Goal: Information Seeking & Learning: Check status

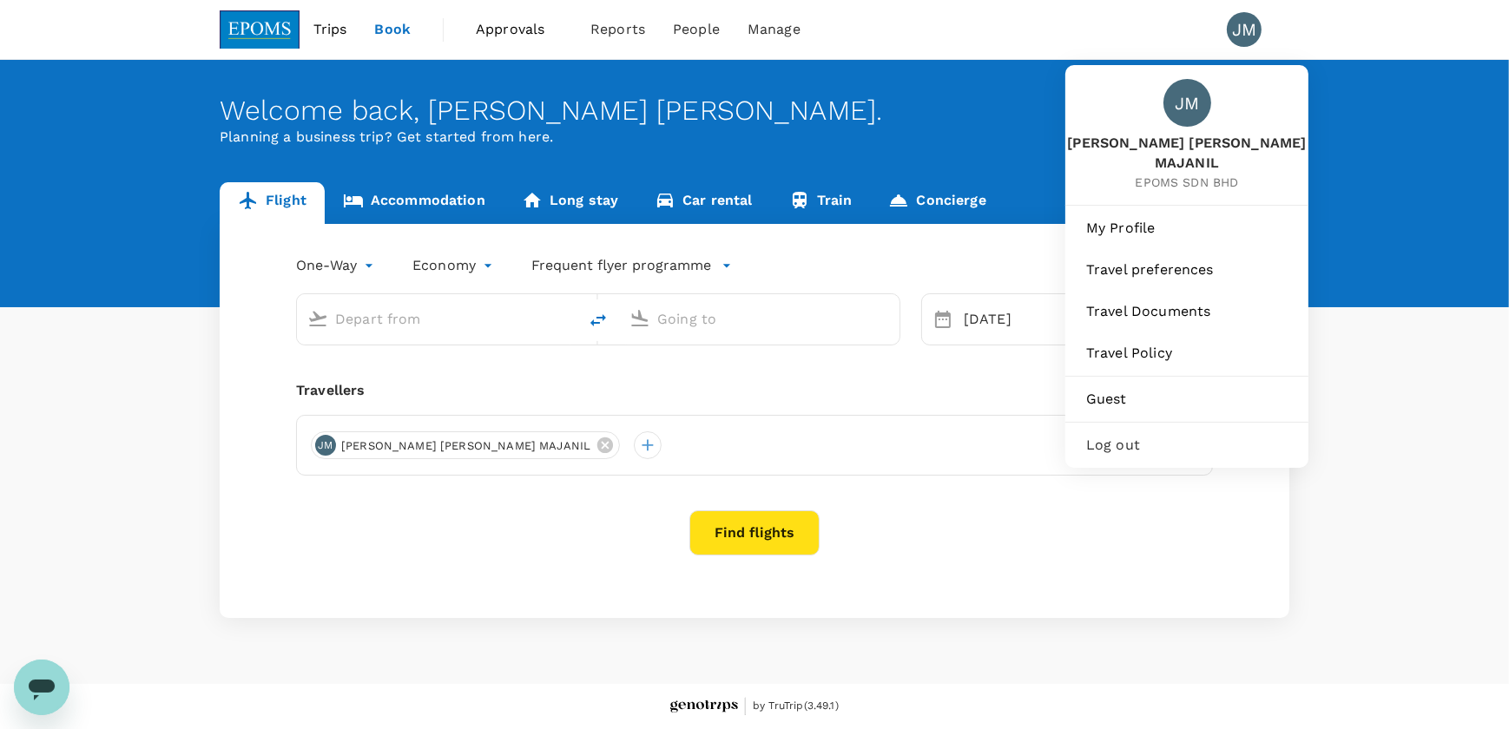
click at [1240, 33] on div "JM" at bounding box center [1244, 29] width 35 height 35
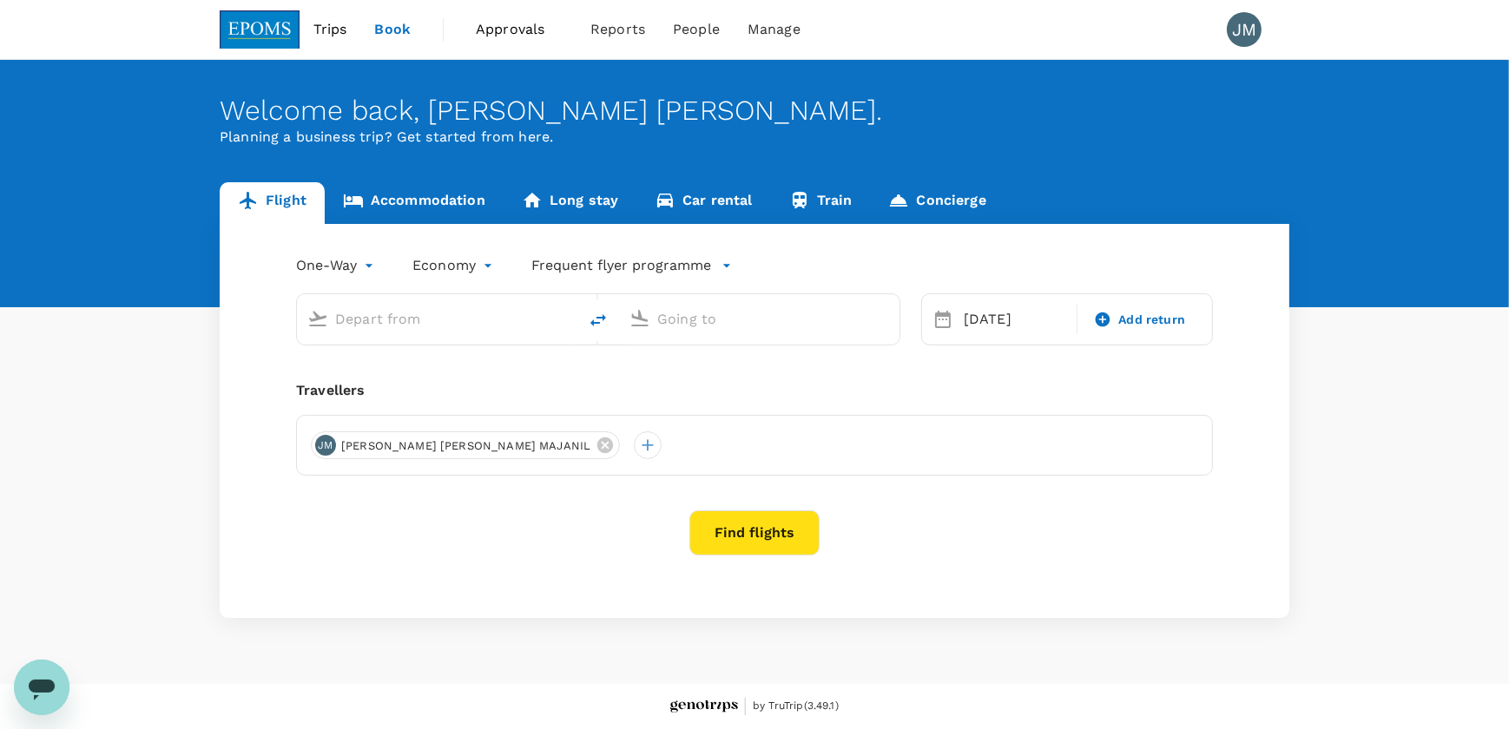
click at [1240, 33] on div "JM" at bounding box center [1244, 29] width 35 height 35
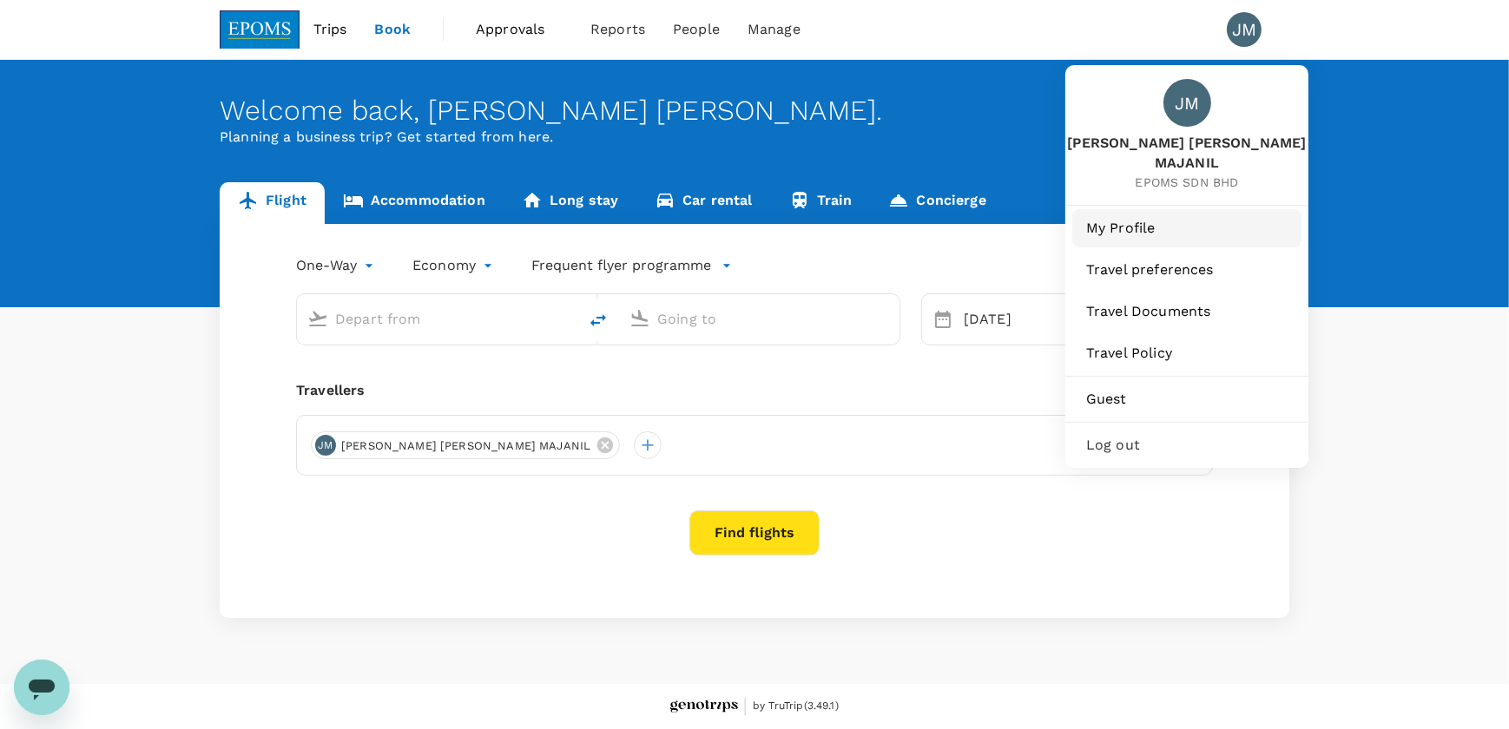
click at [1194, 218] on span "My Profile" at bounding box center [1186, 228] width 201 height 21
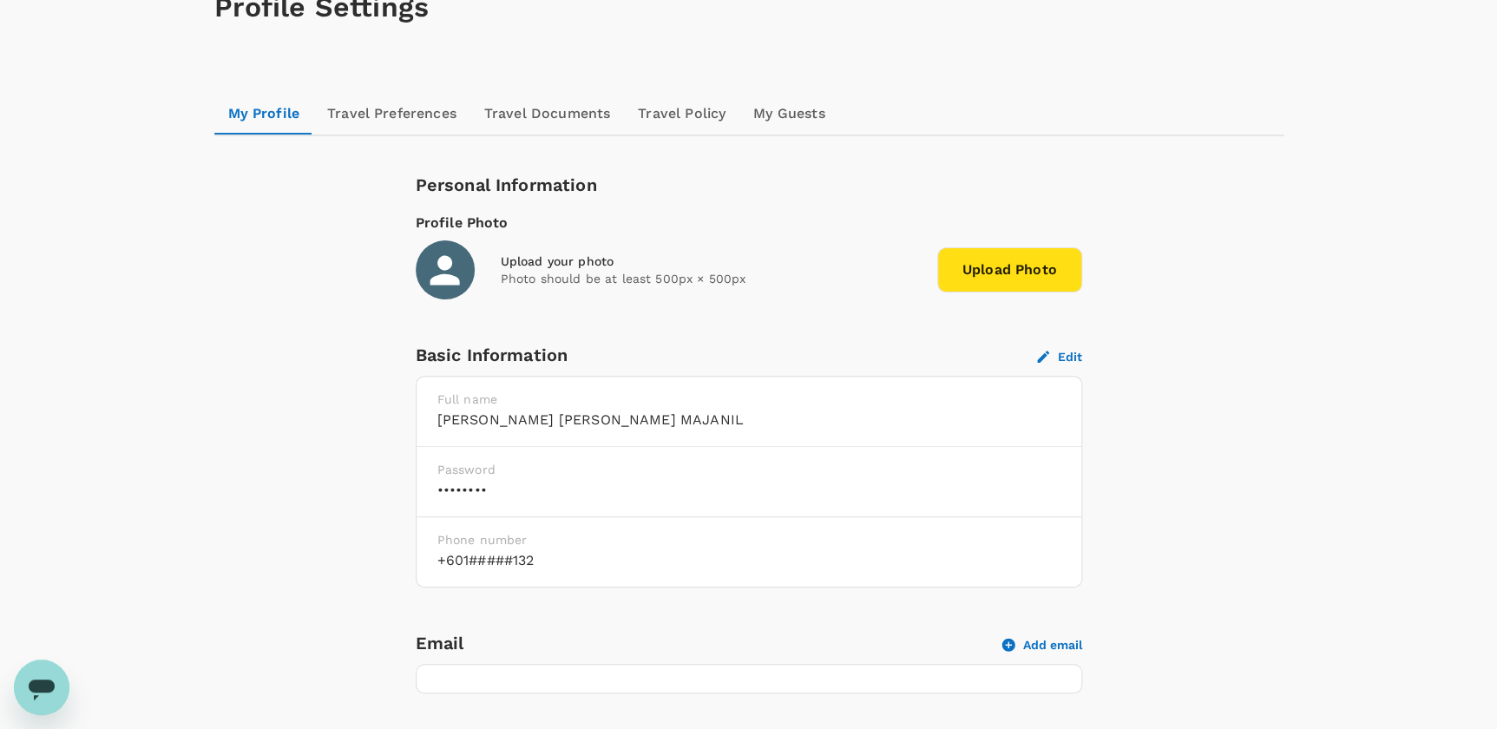
scroll to position [157, 0]
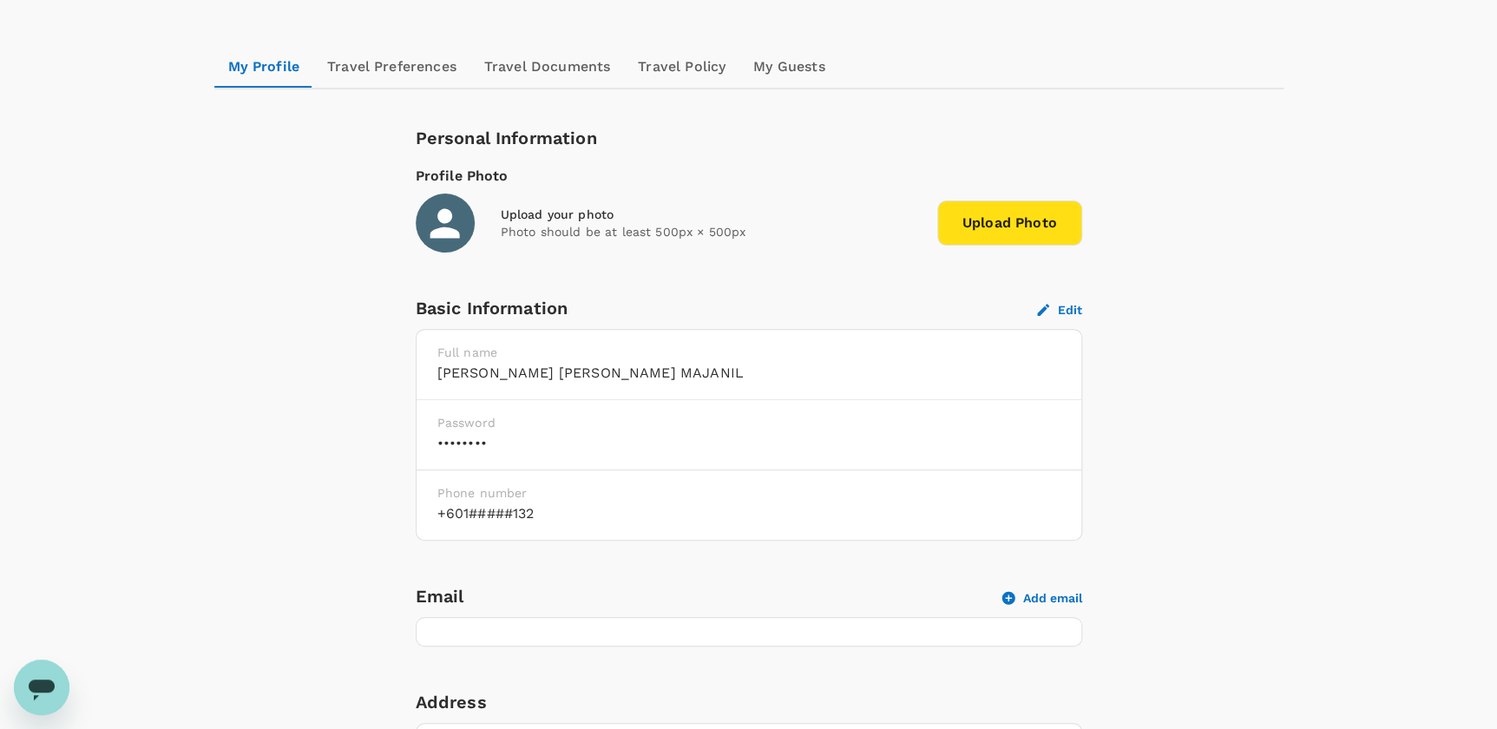
click at [616, 439] on h6 "••••••••" at bounding box center [749, 443] width 623 height 24
click at [476, 438] on h6 "••••••••" at bounding box center [749, 443] width 623 height 24
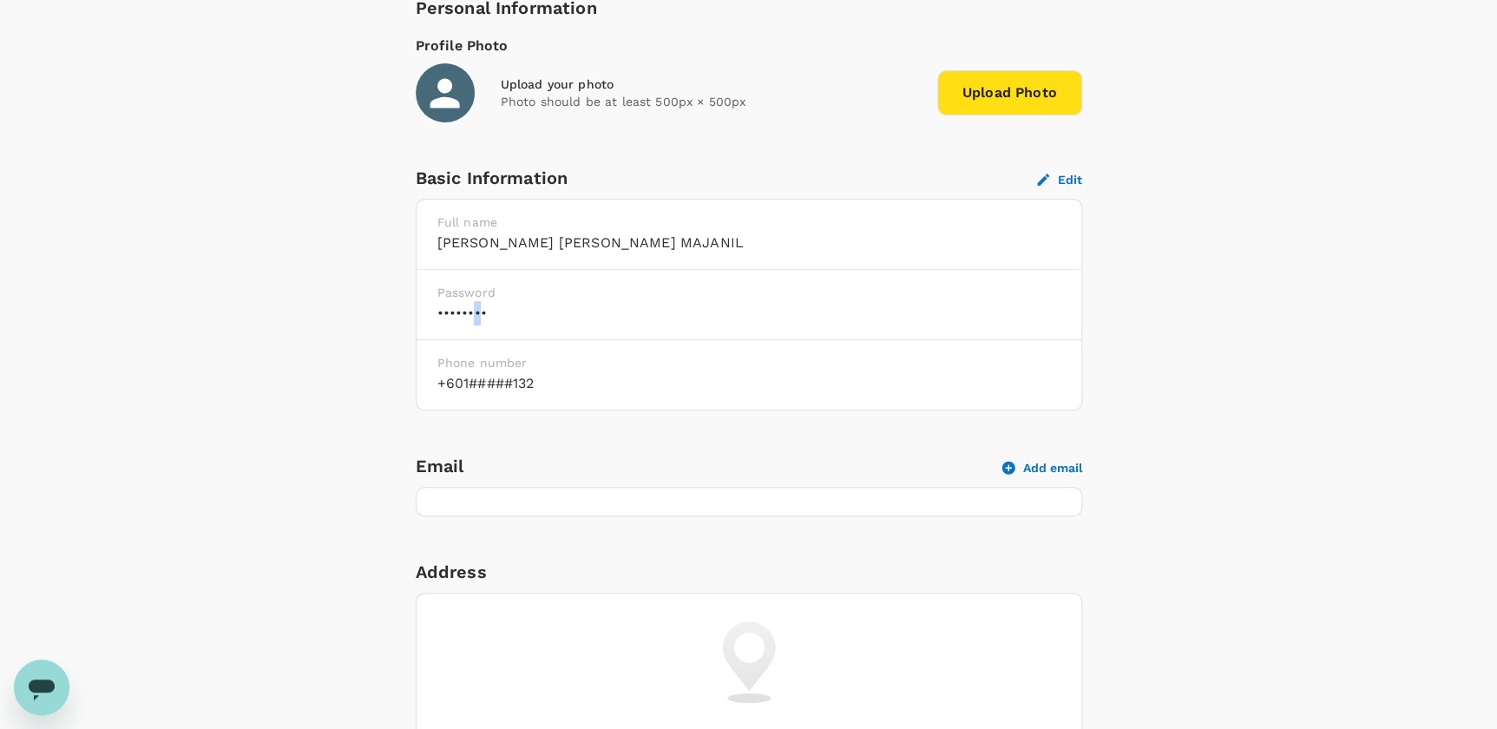
scroll to position [315, 0]
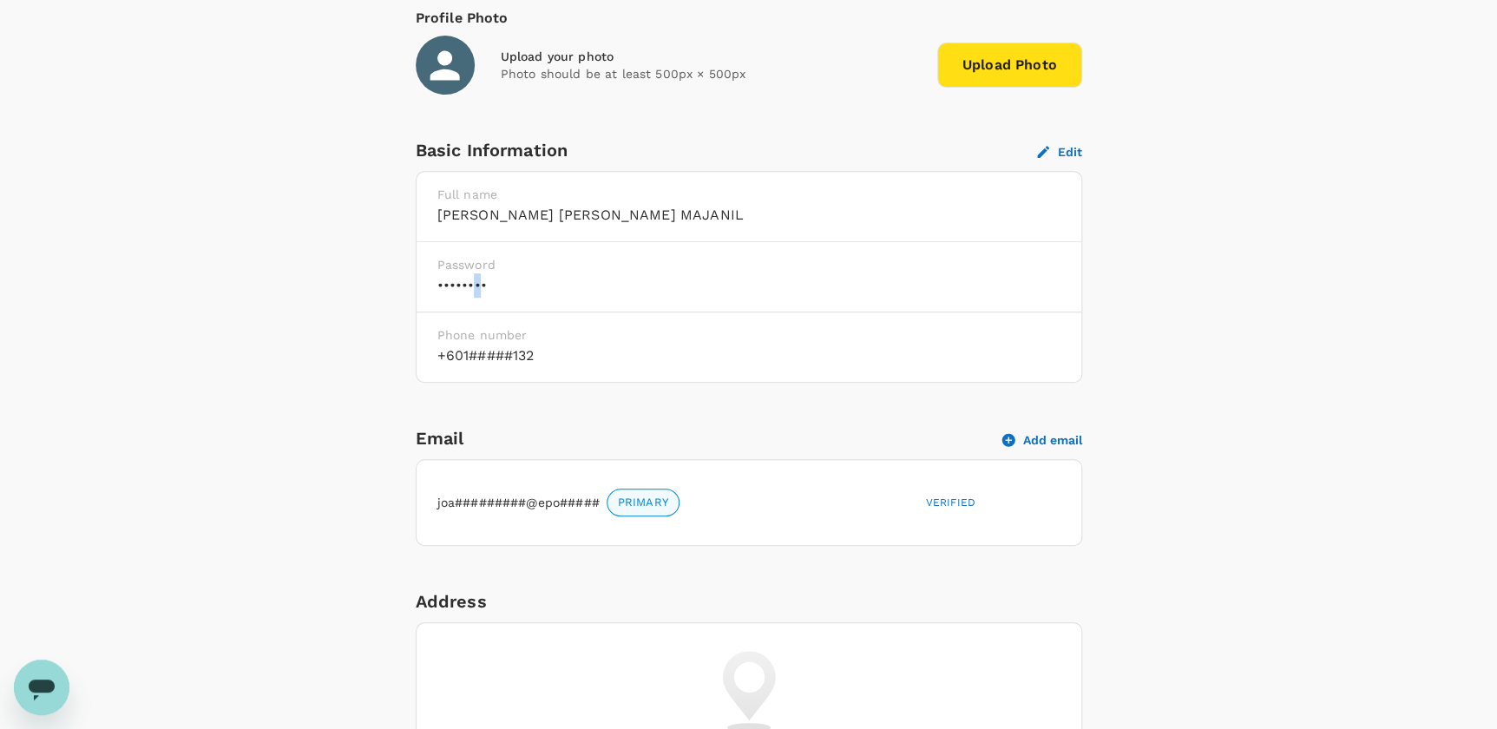
click at [1063, 148] on button "Edit" at bounding box center [1059, 152] width 45 height 16
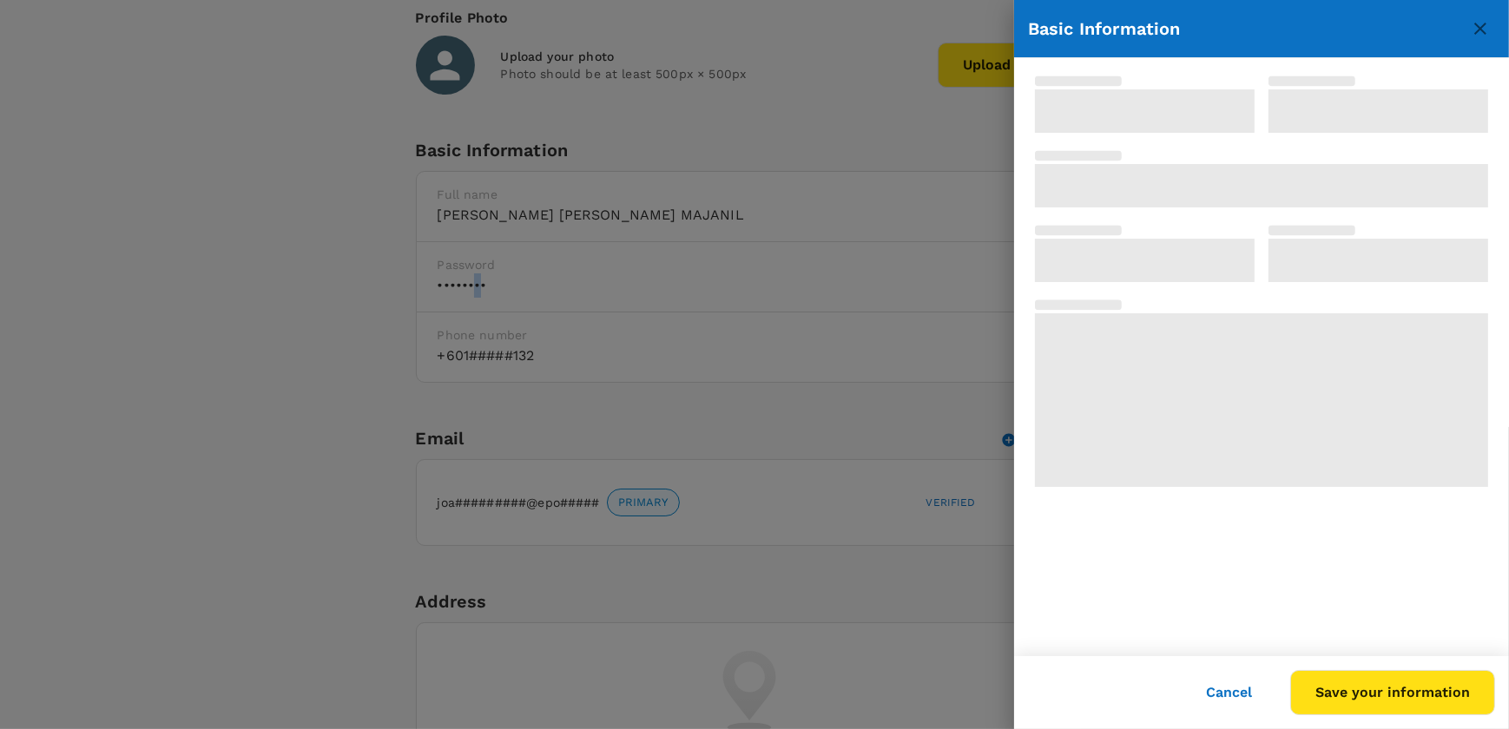
type input "JOAN BARBARA"
type input "MAJANIL"
type input "60"
type input "128358132"
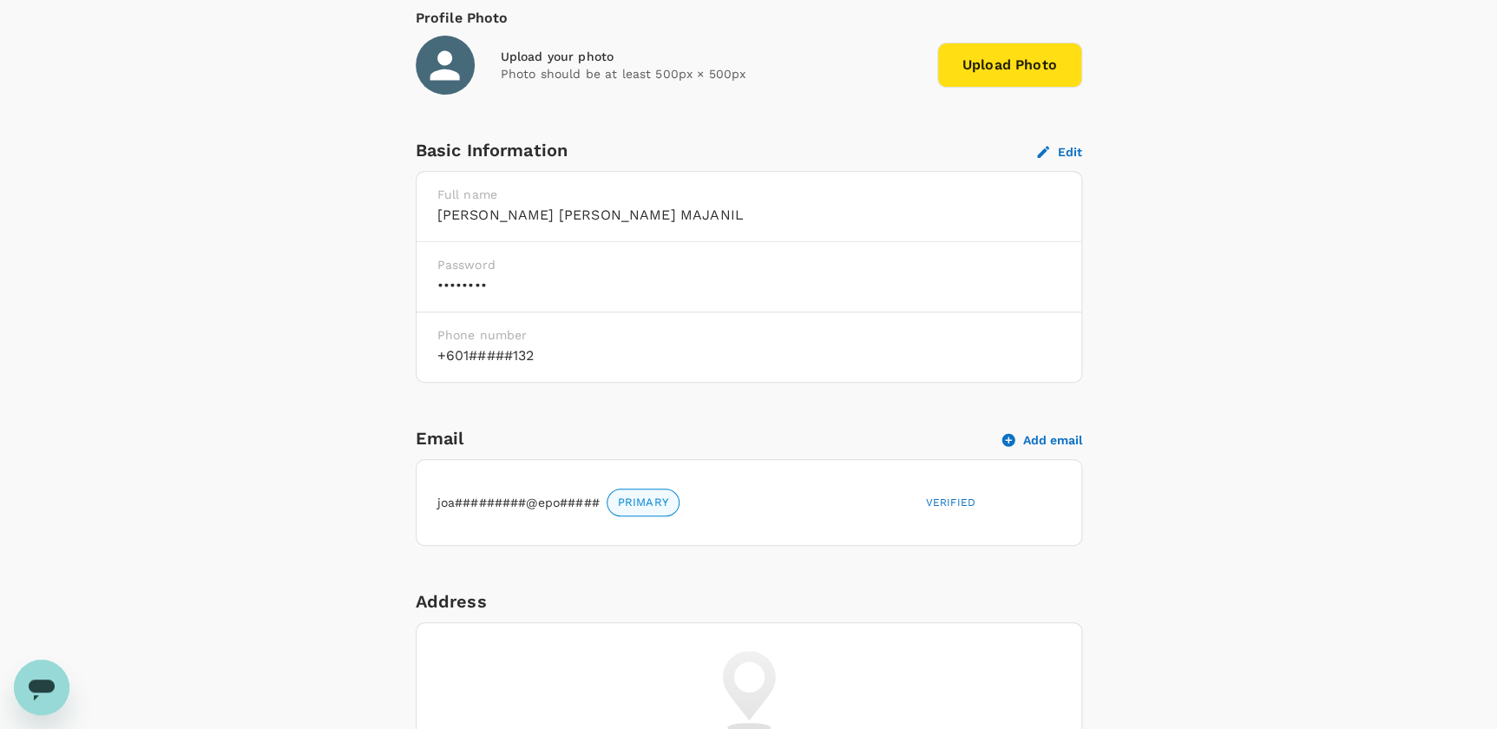
click at [578, 306] on div "Password ••••••••" at bounding box center [749, 277] width 665 height 70
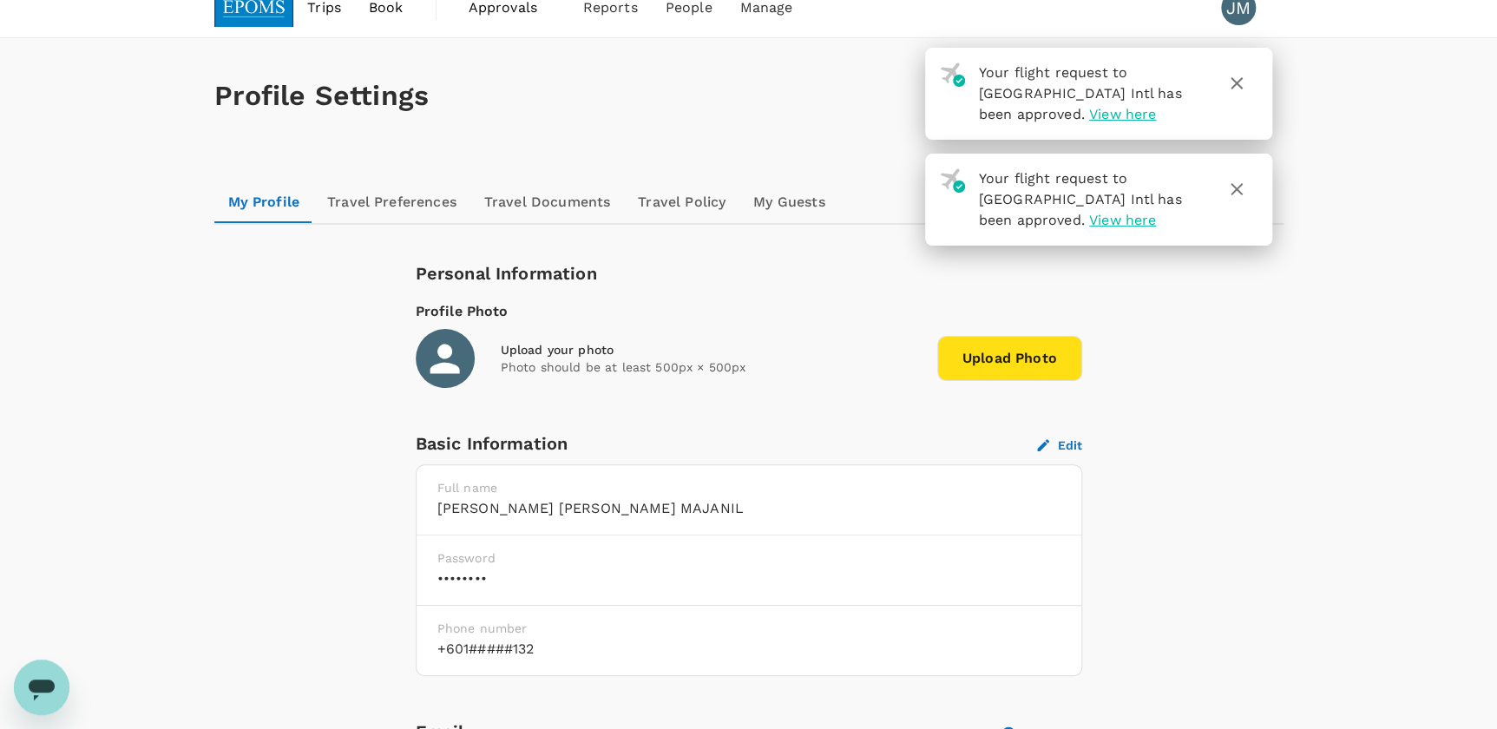
scroll to position [0, 0]
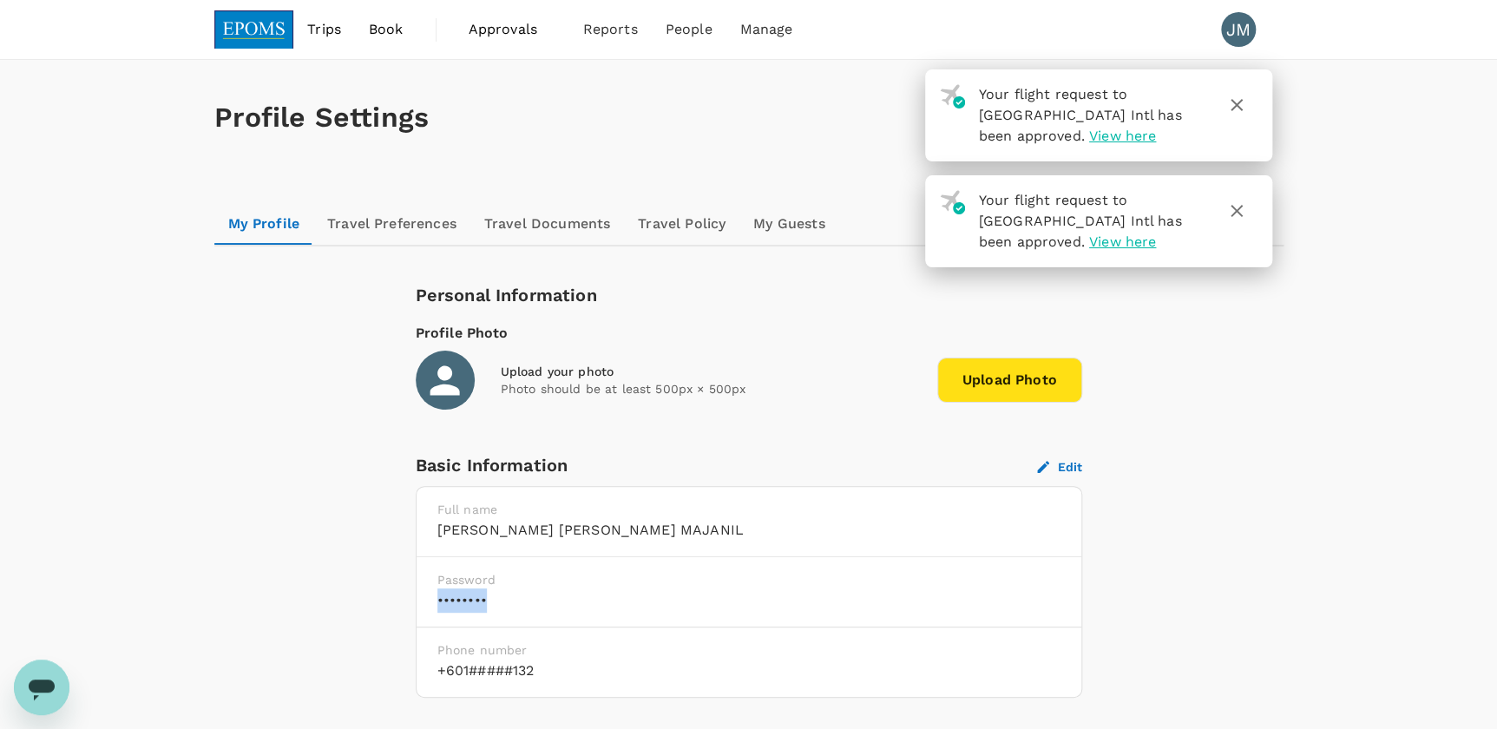
drag, startPoint x: 491, startPoint y: 609, endPoint x: 432, endPoint y: 589, distance: 62.3
click at [432, 589] on div "Password ••••••••" at bounding box center [749, 592] width 665 height 70
drag, startPoint x: 469, startPoint y: 593, endPoint x: 468, endPoint y: 613, distance: 20.0
drag, startPoint x: 468, startPoint y: 613, endPoint x: 1267, endPoint y: 525, distance: 804.3
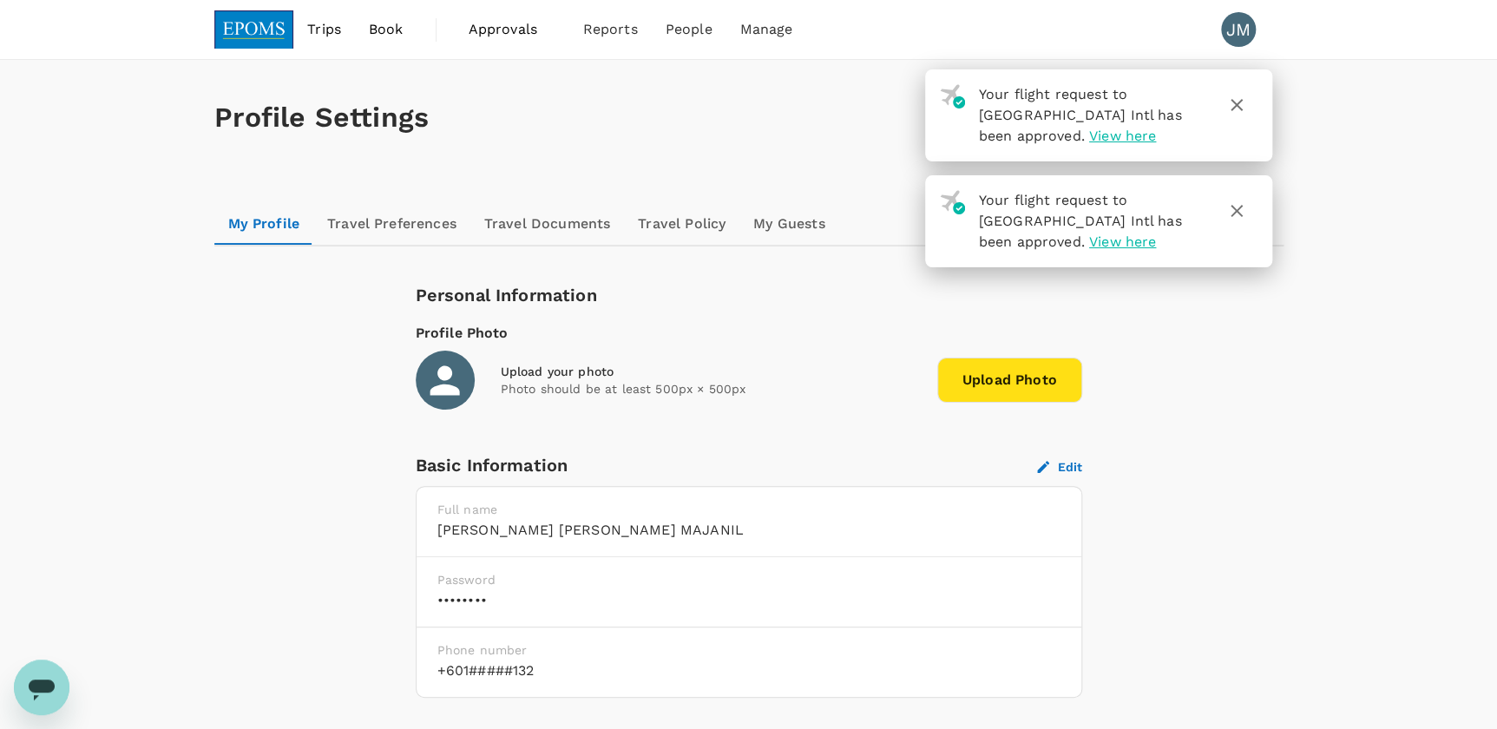
click at [1092, 237] on span "View here" at bounding box center [1122, 242] width 67 height 16
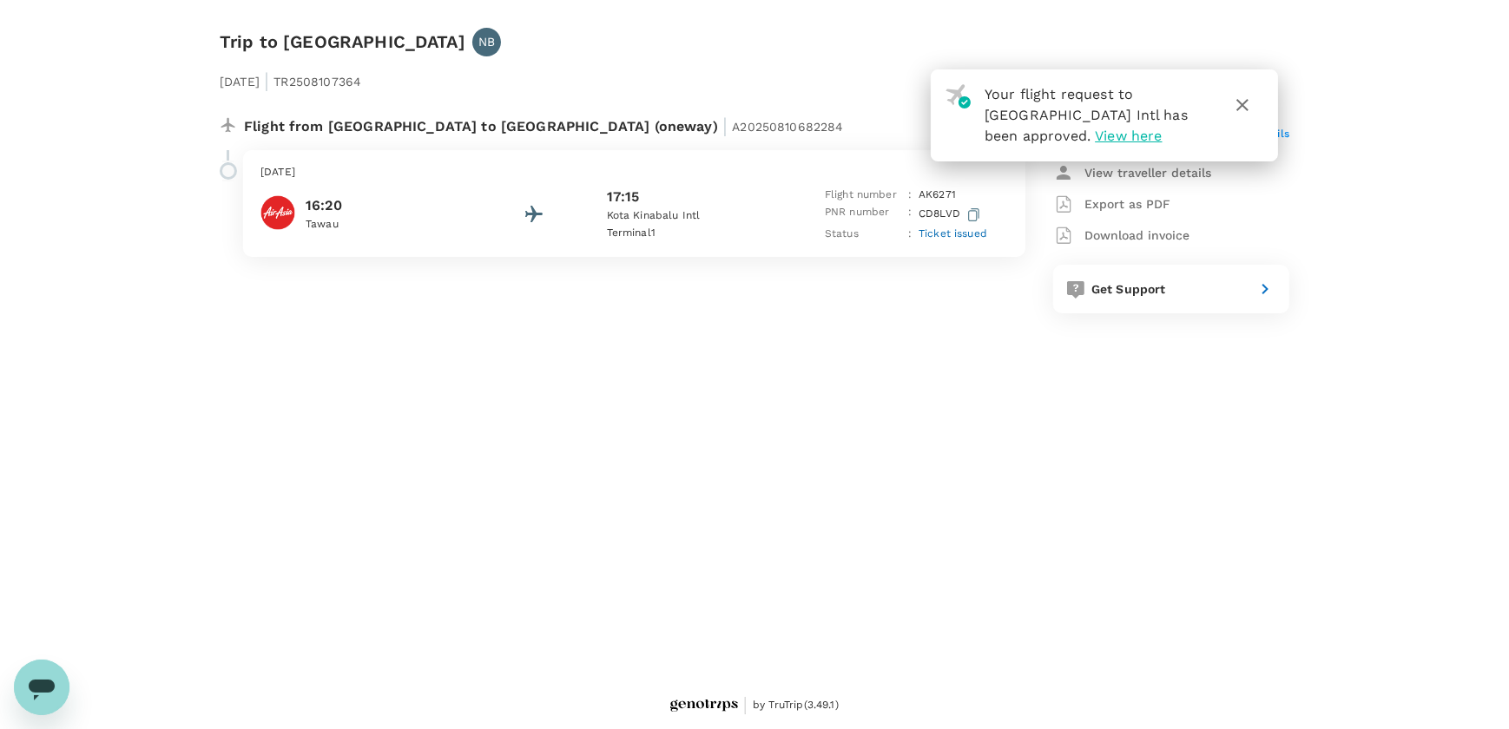
click at [1155, 201] on p "Export as PDF" at bounding box center [1127, 203] width 86 height 17
click at [1096, 137] on span "View here" at bounding box center [1128, 136] width 67 height 16
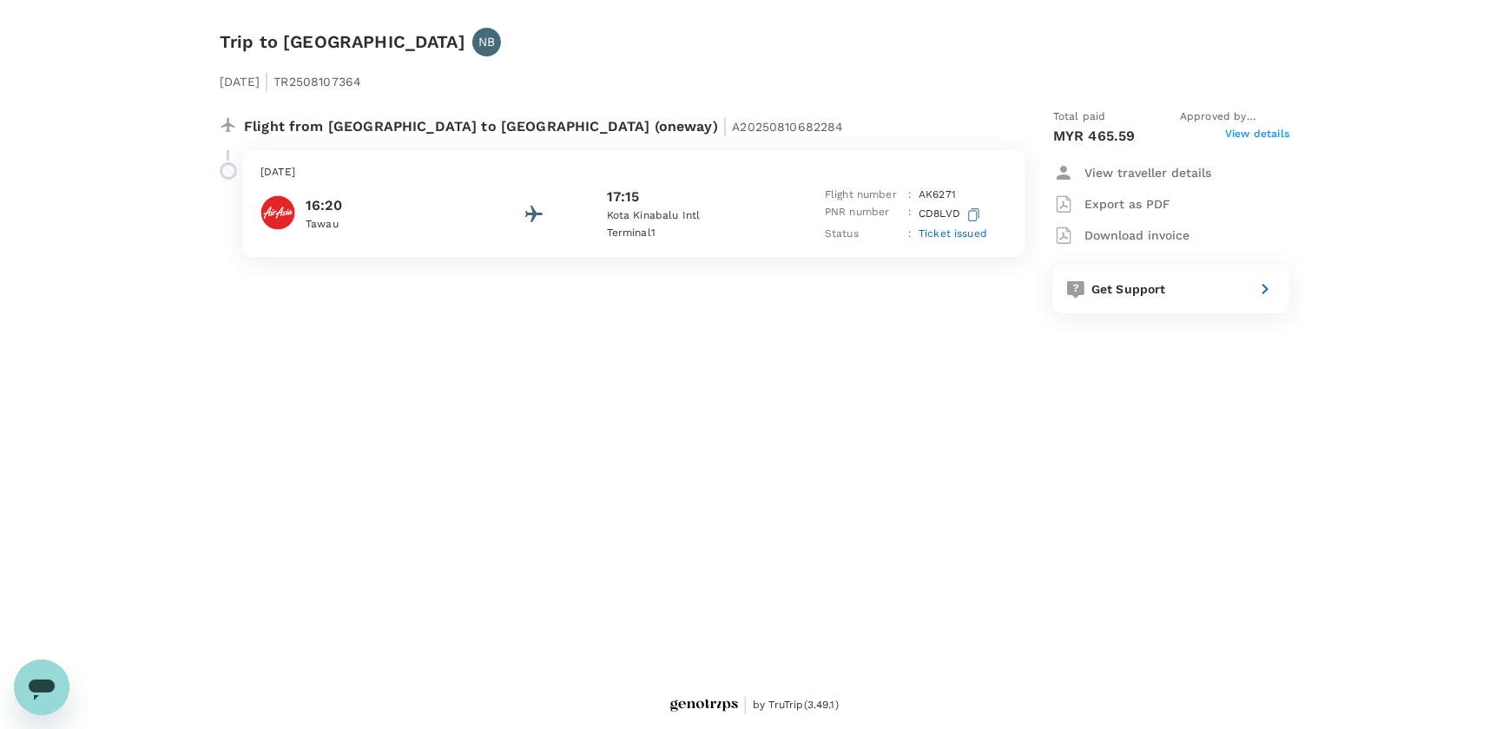
click at [944, 234] on span "Ticket issued" at bounding box center [952, 233] width 69 height 12
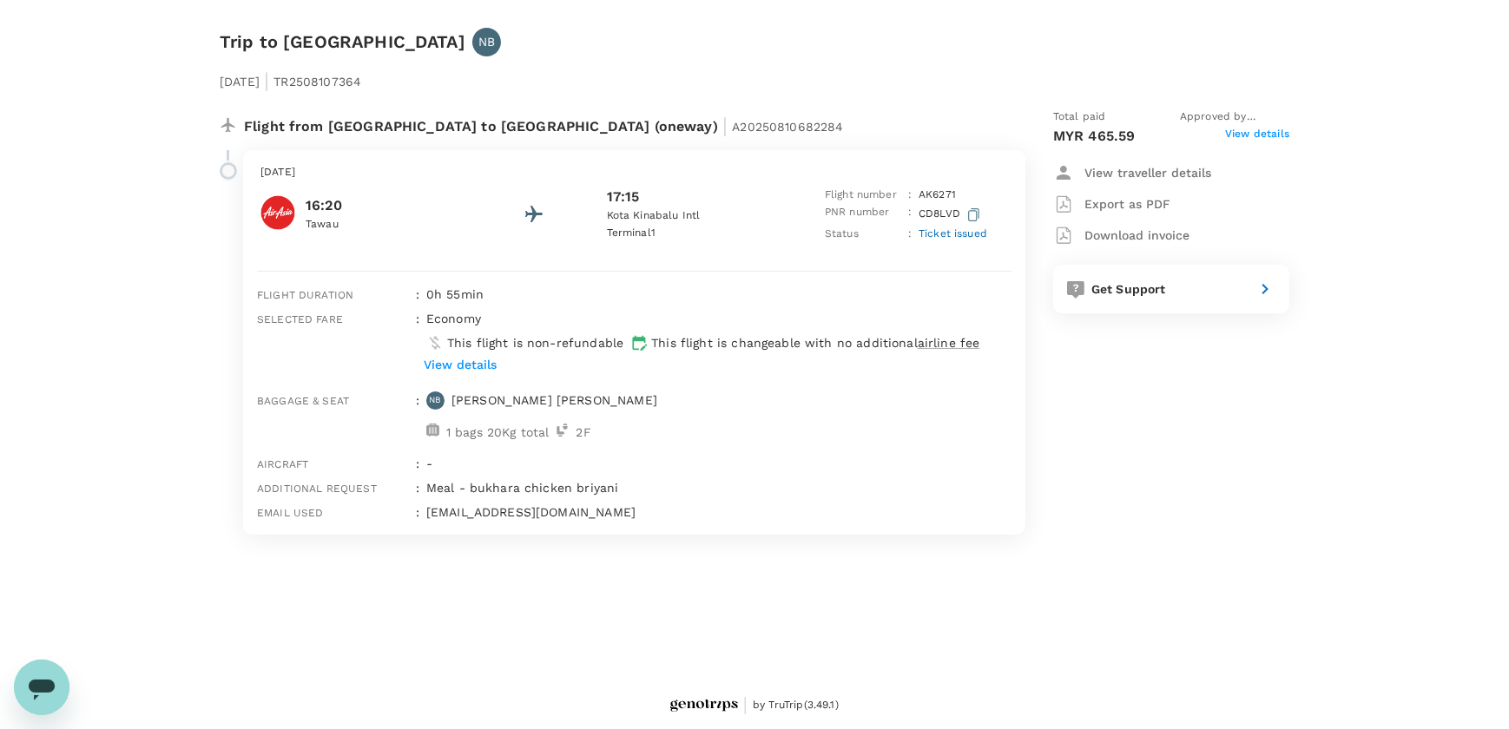
click at [1259, 135] on span "View details" at bounding box center [1257, 136] width 64 height 21
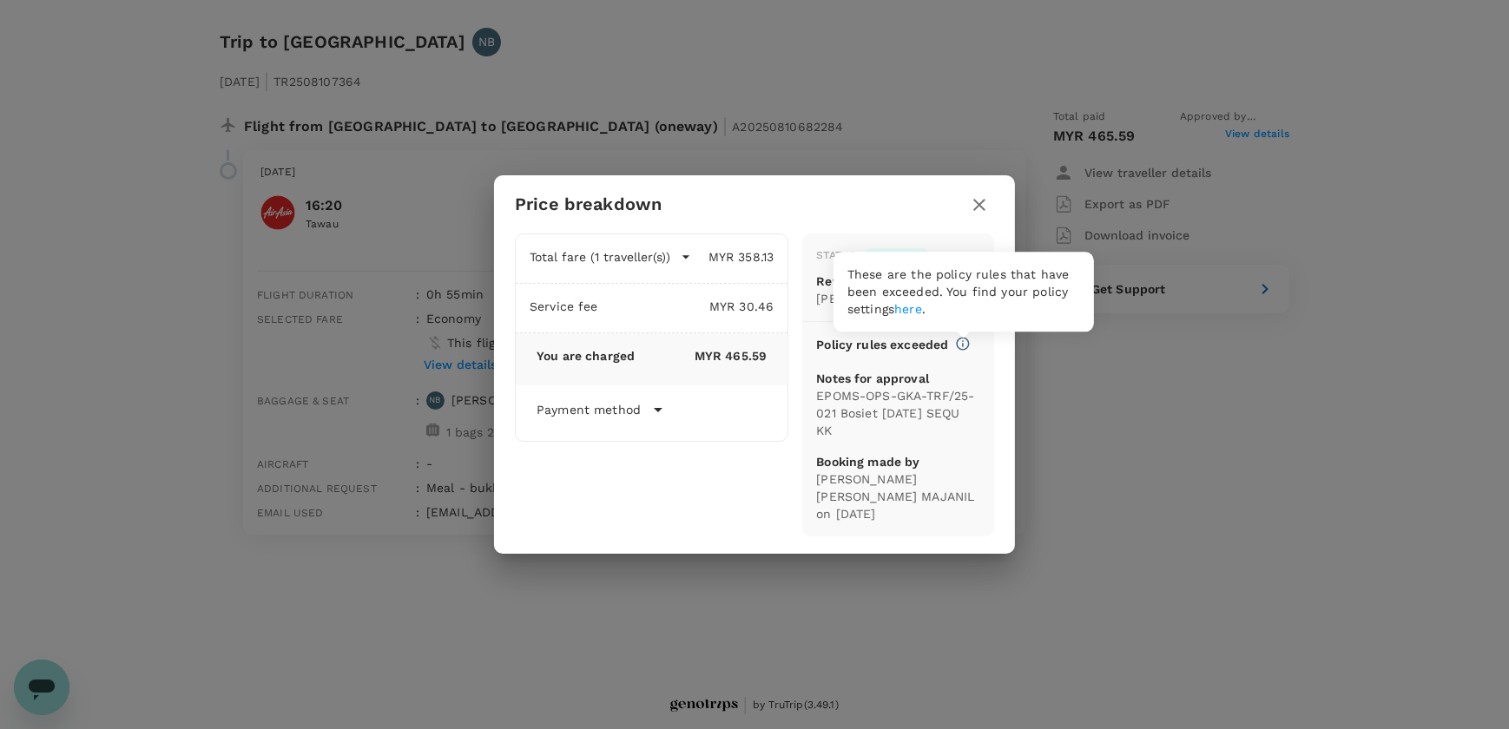
click at [963, 346] on icon at bounding box center [963, 344] width 13 height 13
click at [915, 304] on link "here" at bounding box center [908, 309] width 28 height 14
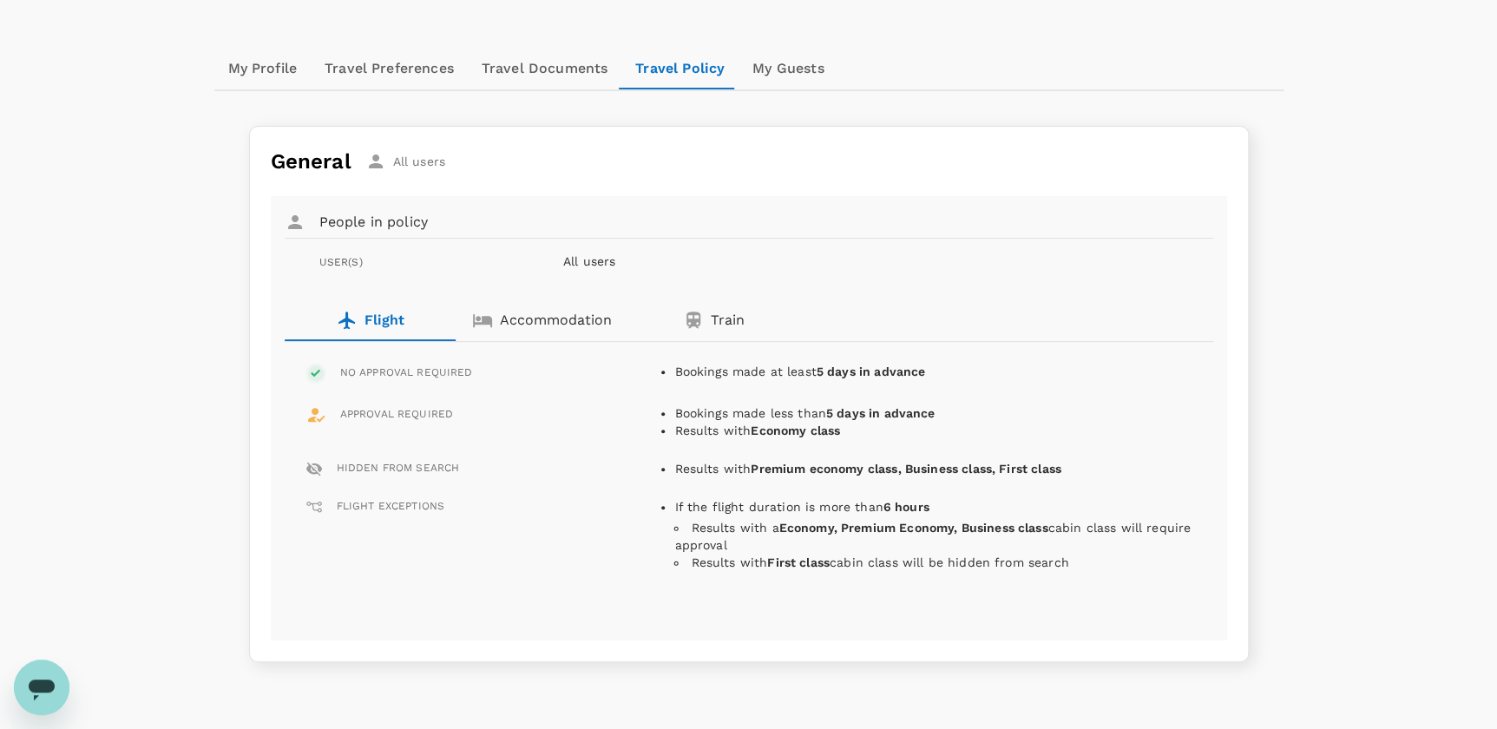
scroll to position [157, 0]
click at [398, 62] on link "Travel Preferences" at bounding box center [389, 67] width 157 height 42
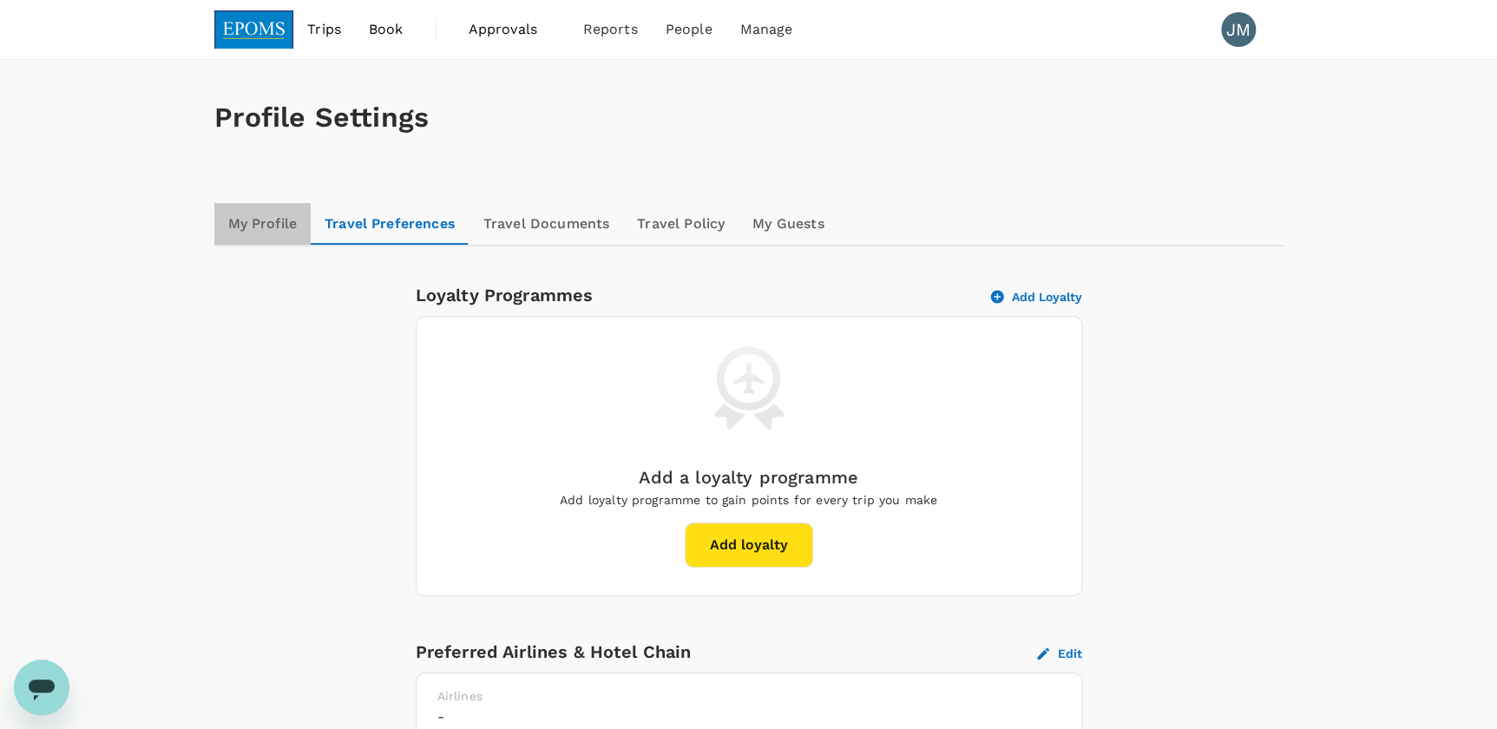
click at [241, 221] on link "My Profile" at bounding box center [262, 224] width 97 height 42
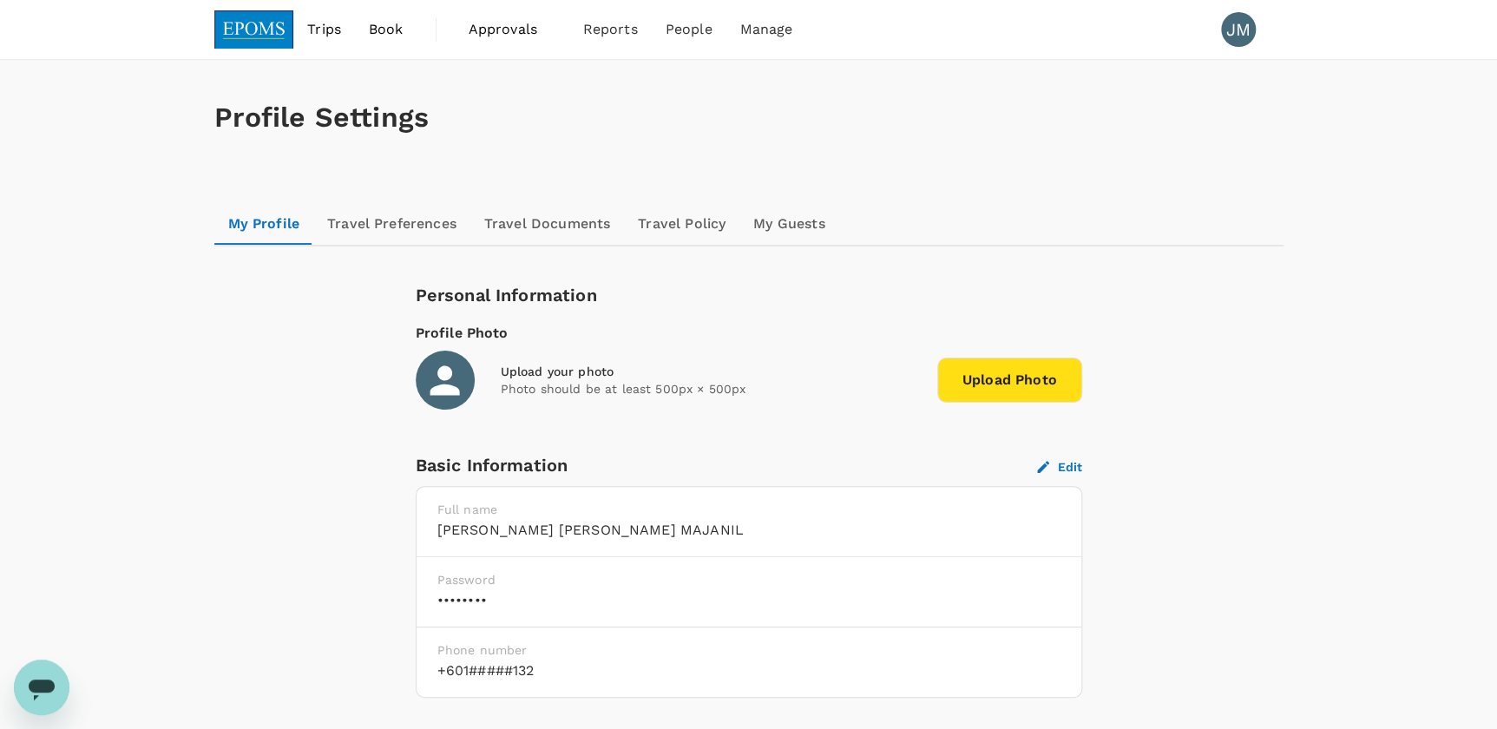
click at [786, 209] on link "My Guests" at bounding box center [789, 224] width 99 height 42
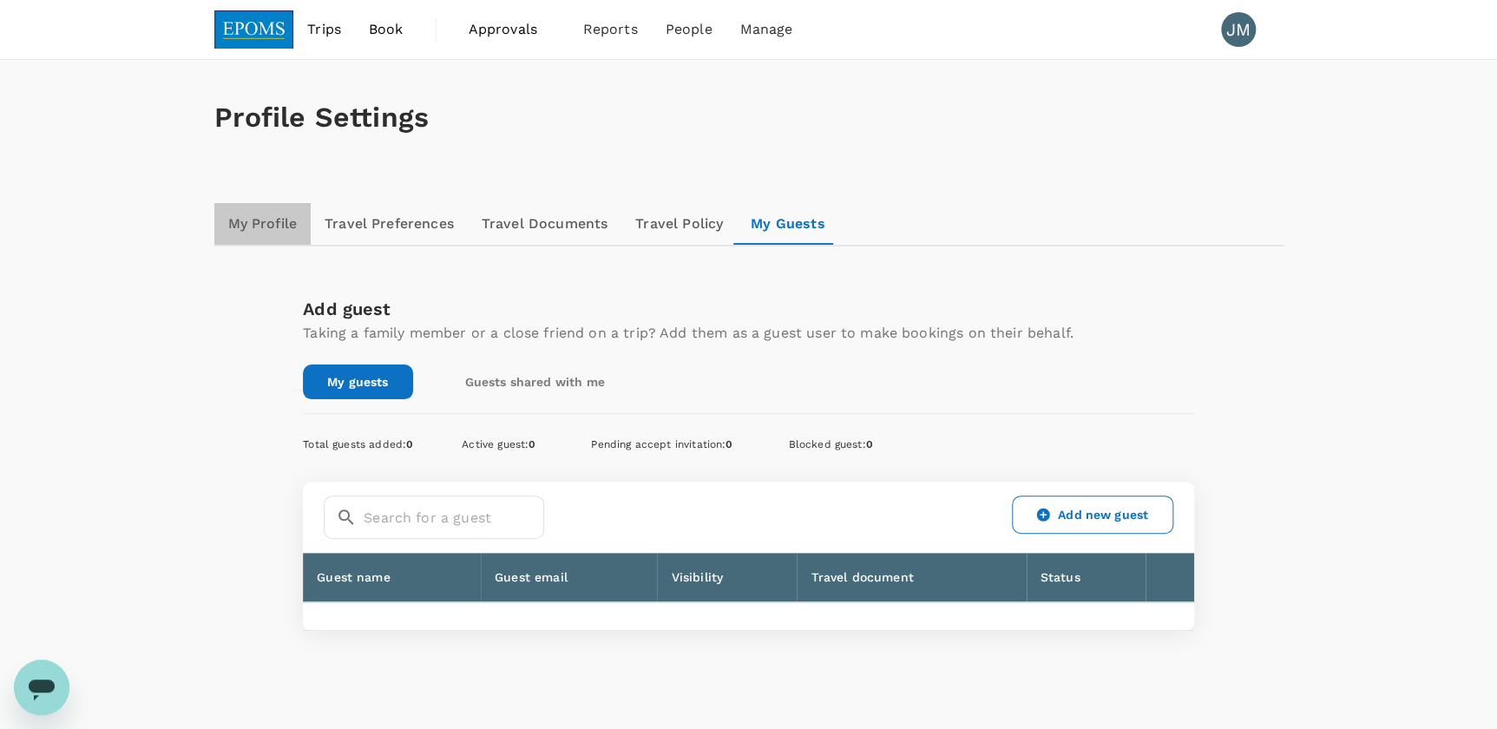
click at [280, 214] on link "My Profile" at bounding box center [262, 224] width 97 height 42
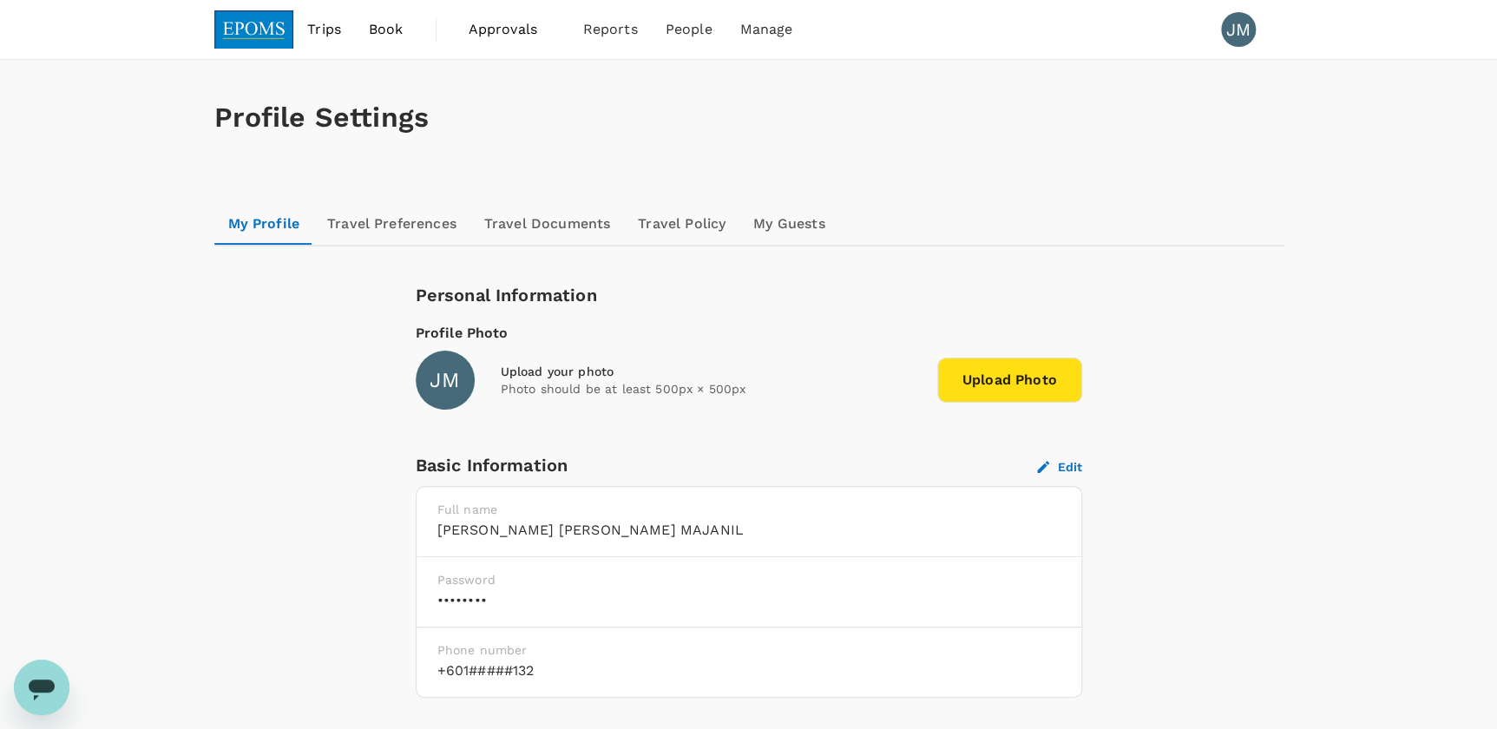
click at [322, 33] on span "Trips" at bounding box center [324, 29] width 34 height 21
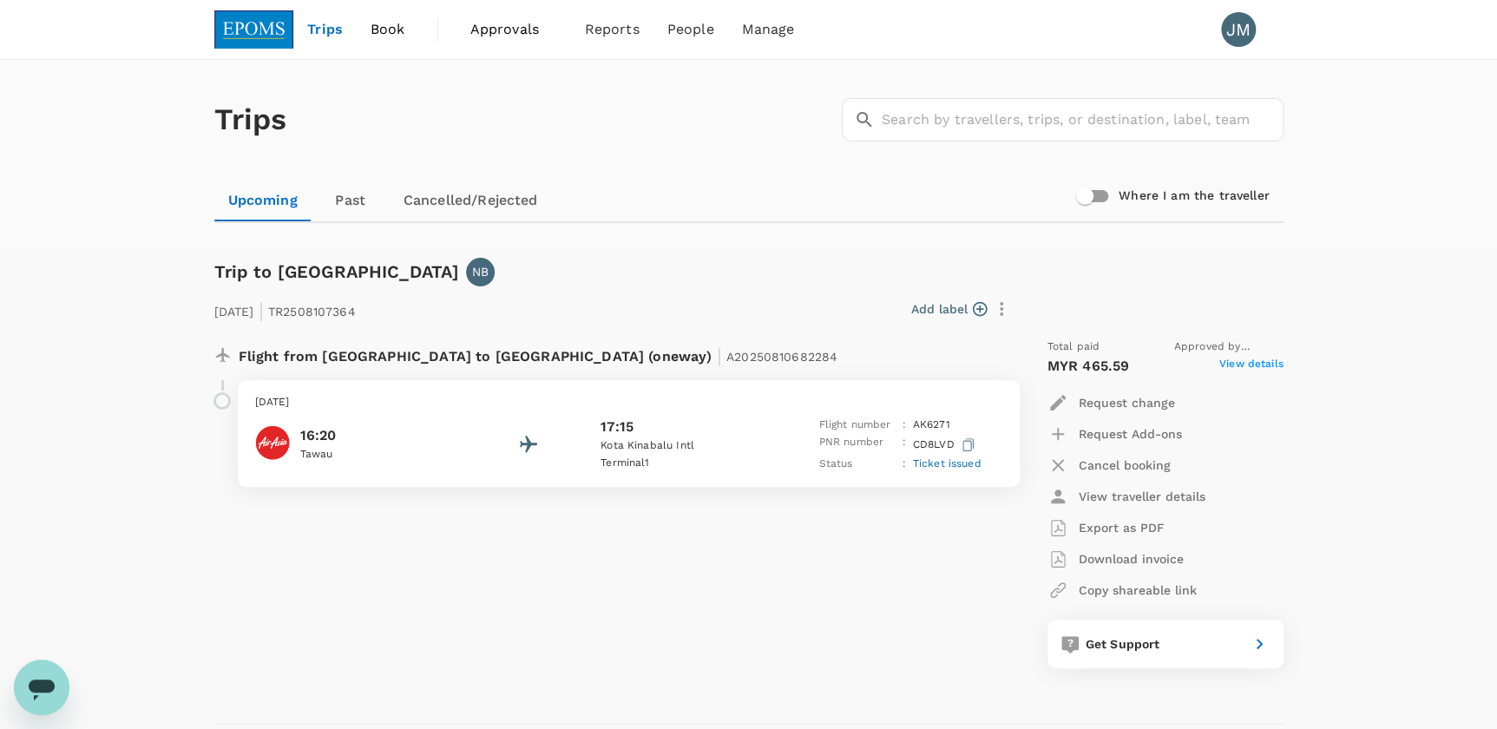
click at [332, 198] on link "Past" at bounding box center [351, 201] width 78 height 42
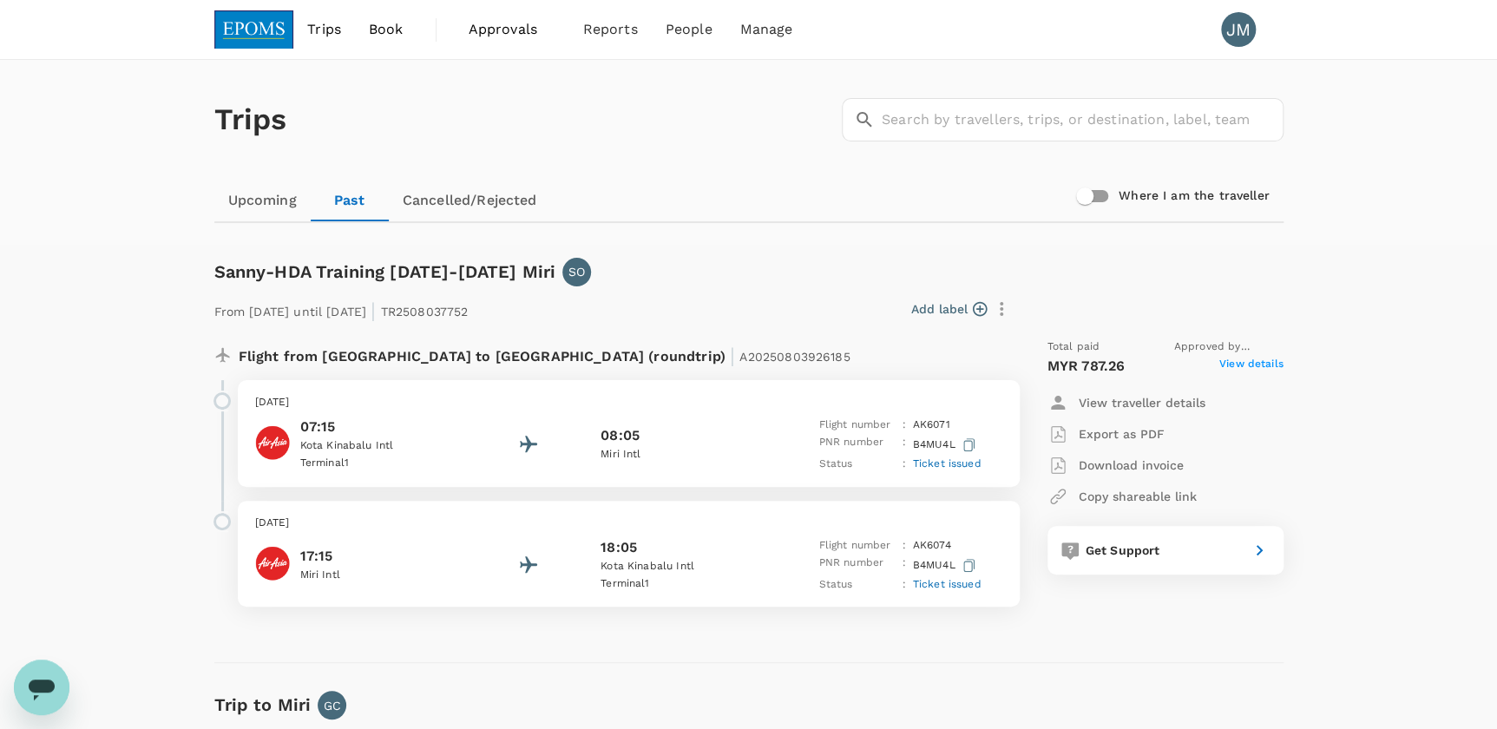
click at [478, 190] on link "Cancelled/Rejected" at bounding box center [470, 201] width 162 height 42
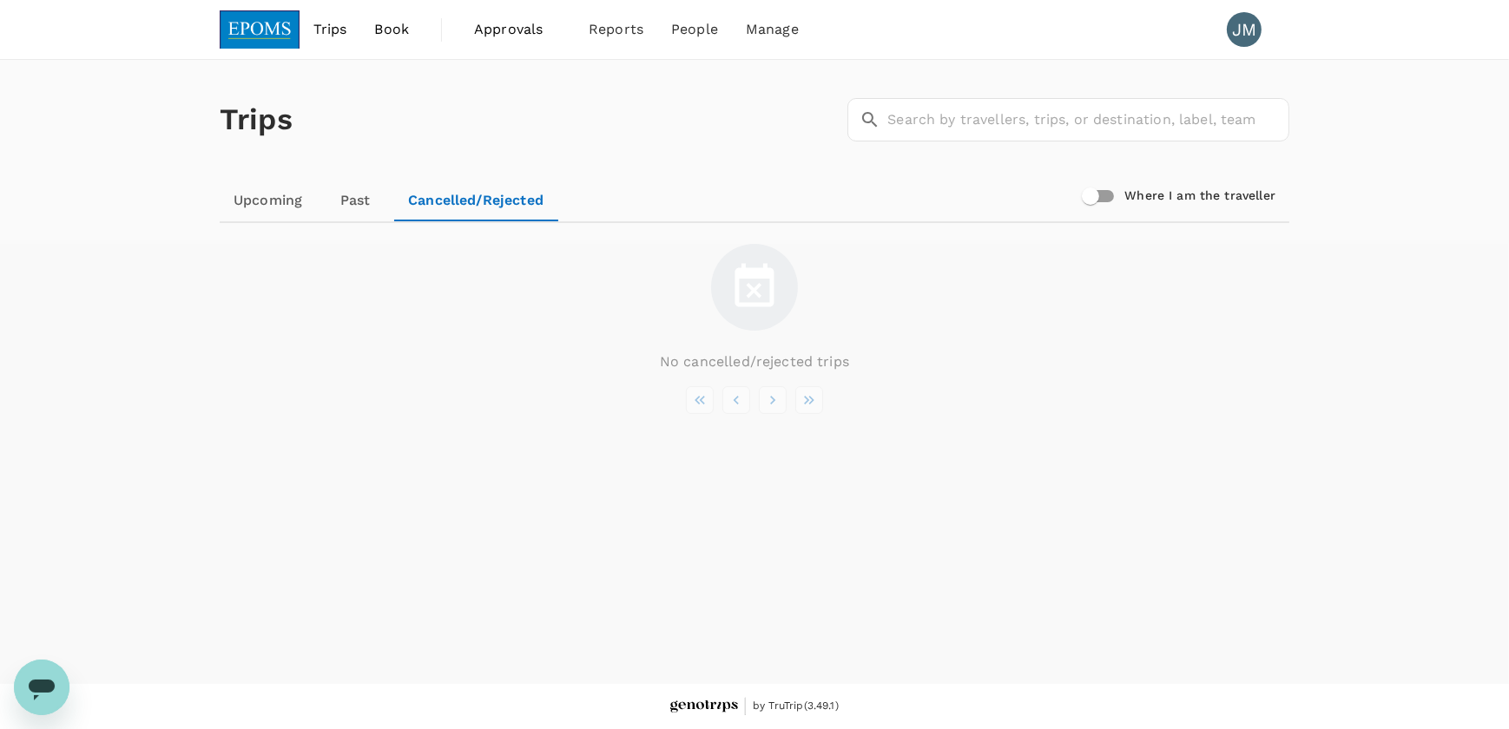
click at [269, 191] on link "Upcoming" at bounding box center [268, 201] width 96 height 42
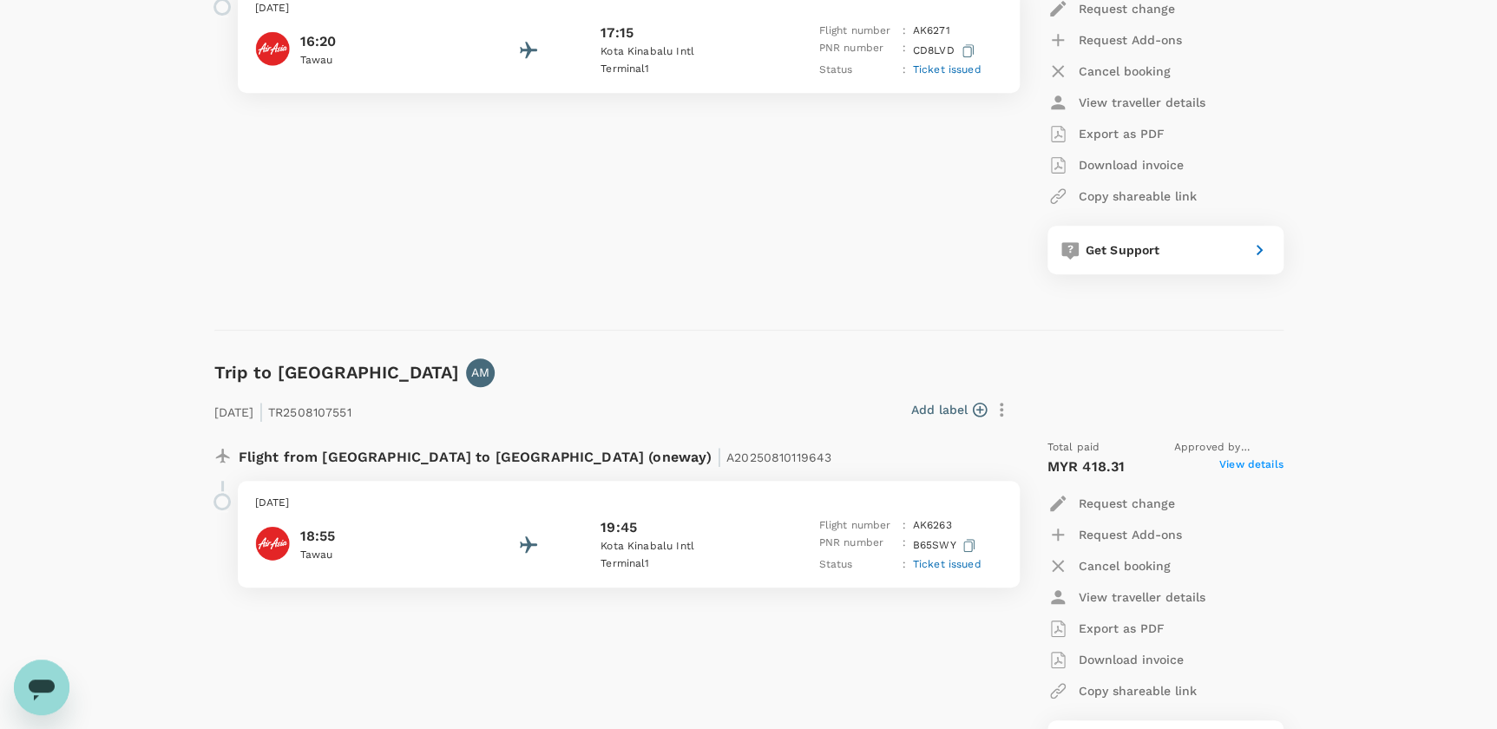
scroll to position [157, 0]
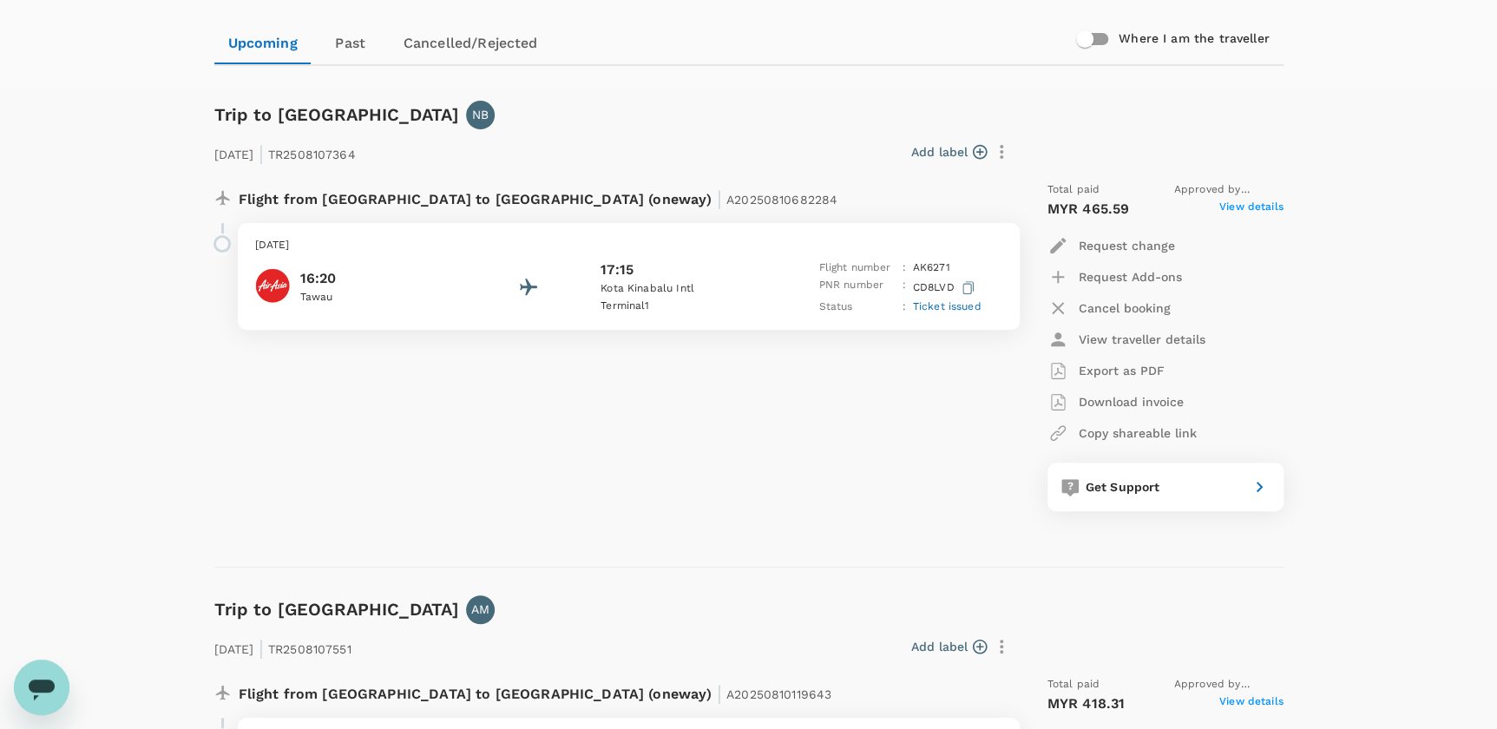
click at [688, 273] on div "17:15" at bounding box center [679, 270] width 156 height 21
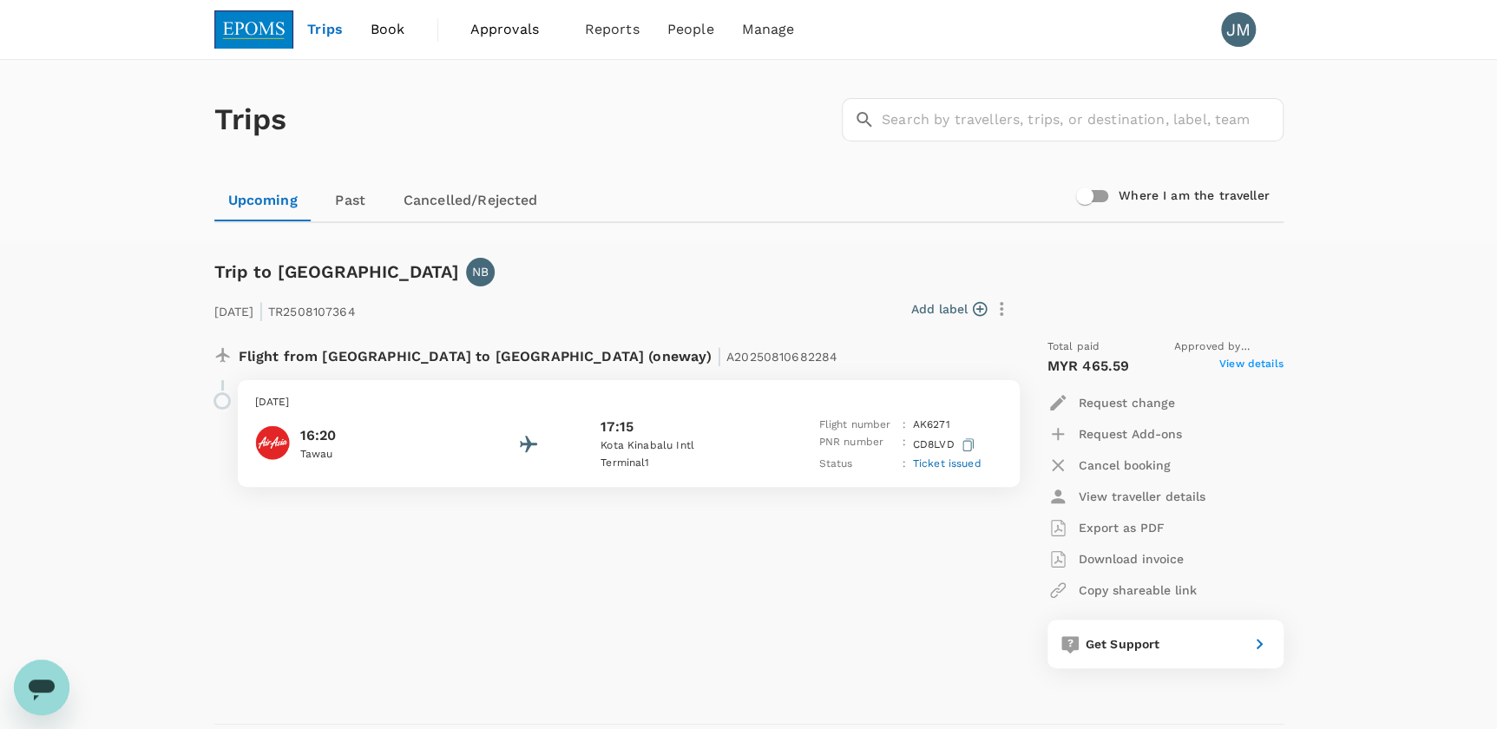
click at [1142, 520] on p "Export as PDF" at bounding box center [1122, 527] width 86 height 17
click at [1147, 590] on p "Copy shareable link" at bounding box center [1138, 590] width 118 height 17
click at [1244, 361] on span "View details" at bounding box center [1252, 366] width 64 height 21
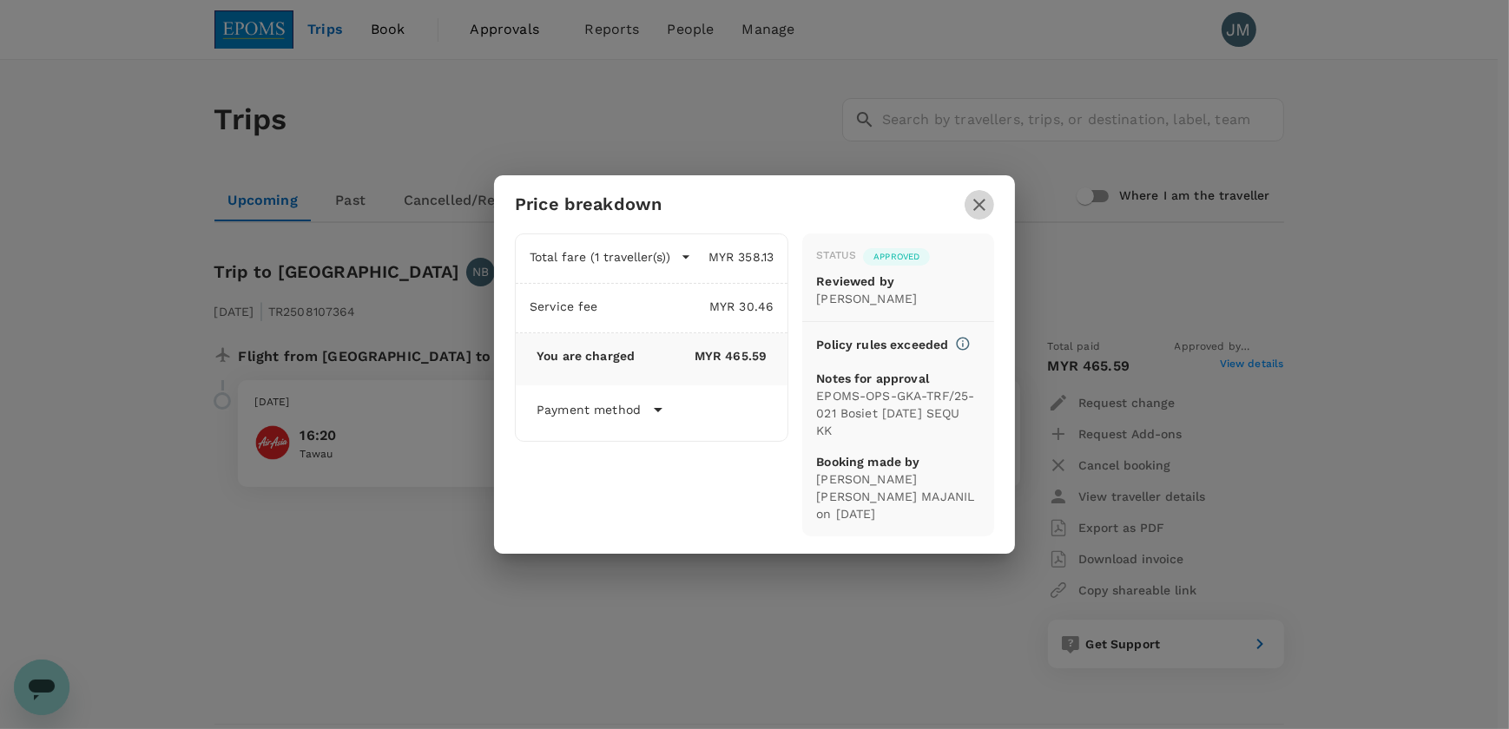
click at [980, 206] on icon "button" at bounding box center [979, 204] width 21 height 21
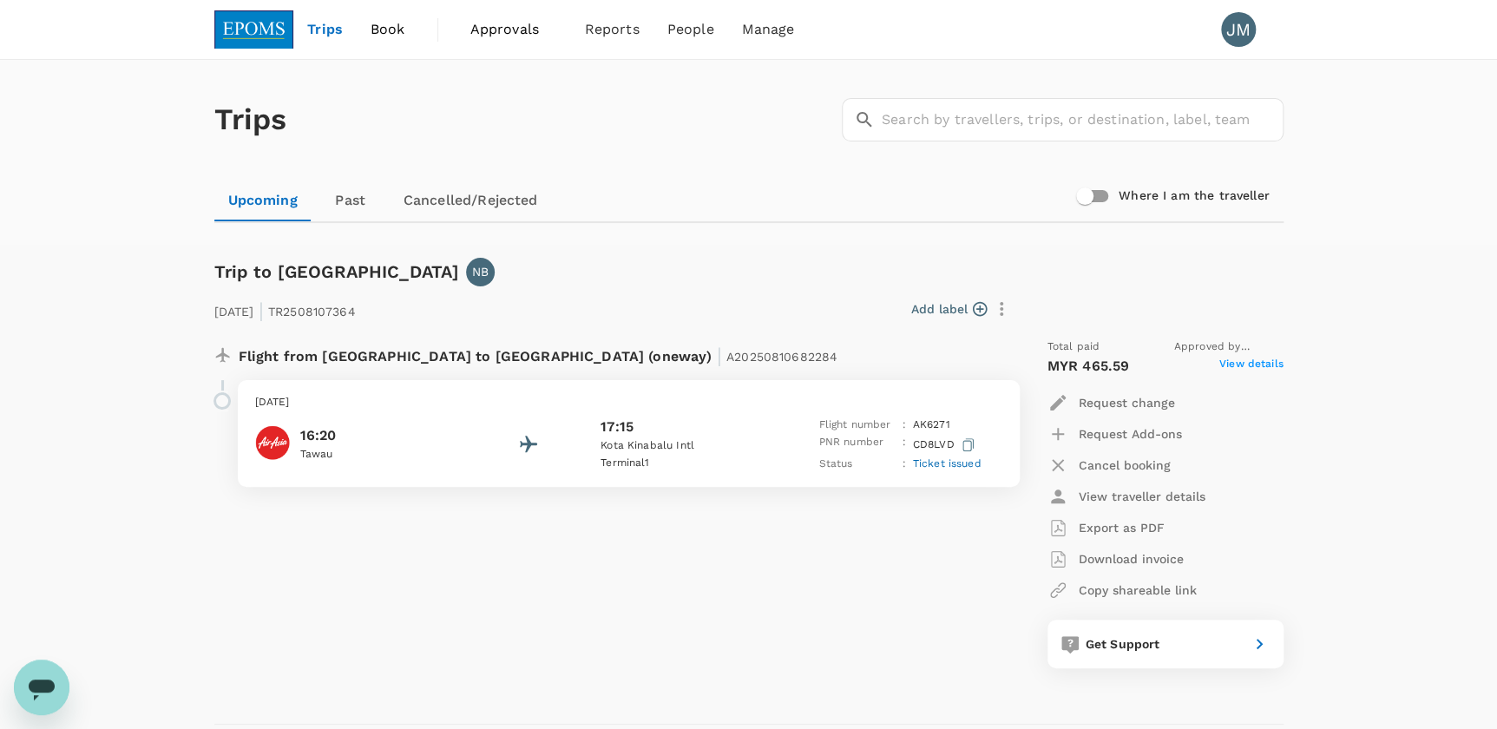
click at [350, 414] on div "[DATE] 16:20 [GEOGRAPHIC_DATA] 17:15 [GEOGRAPHIC_DATA] 1 Flight number : AK 627…" at bounding box center [629, 433] width 782 height 107
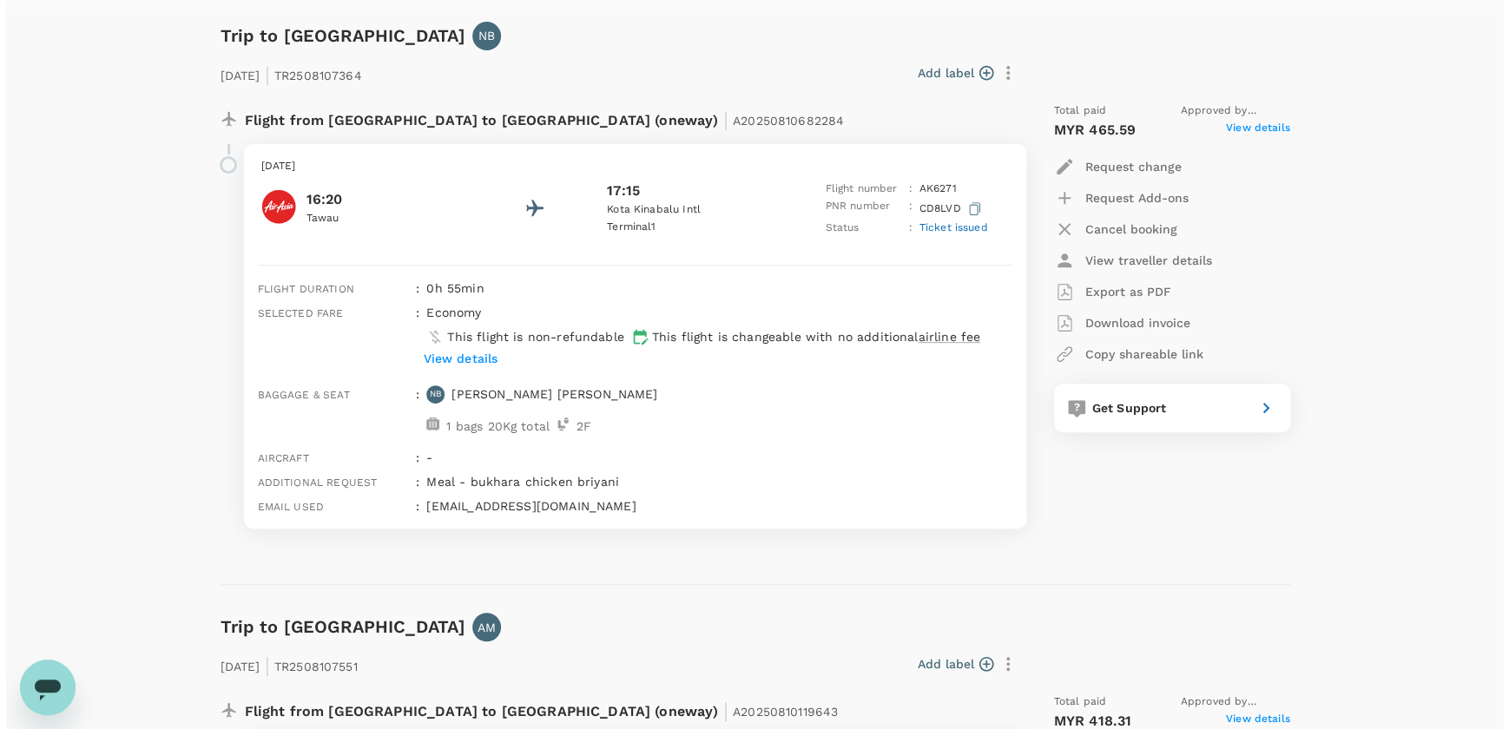
scroll to position [78, 0]
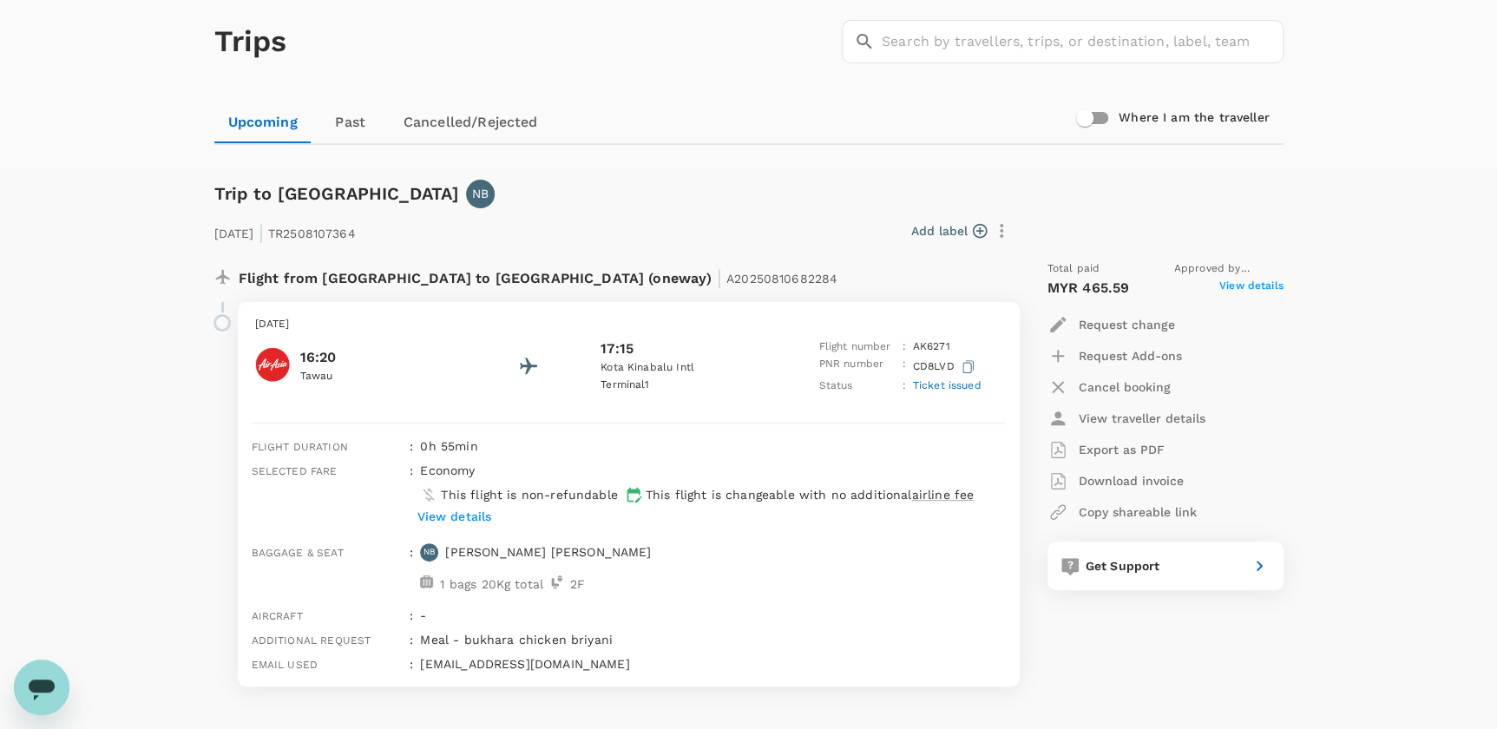
click at [979, 228] on icon "button" at bounding box center [979, 231] width 15 height 15
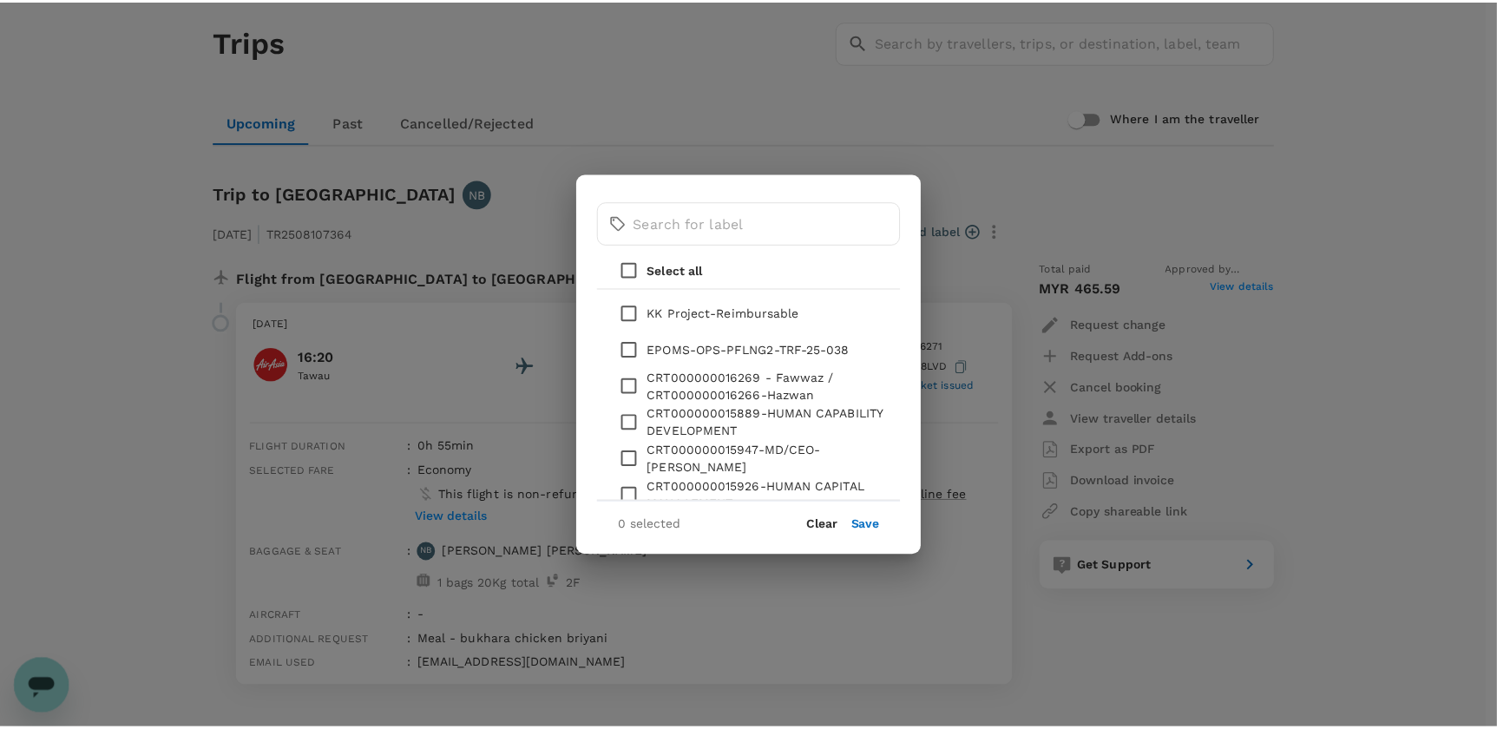
scroll to position [0, 0]
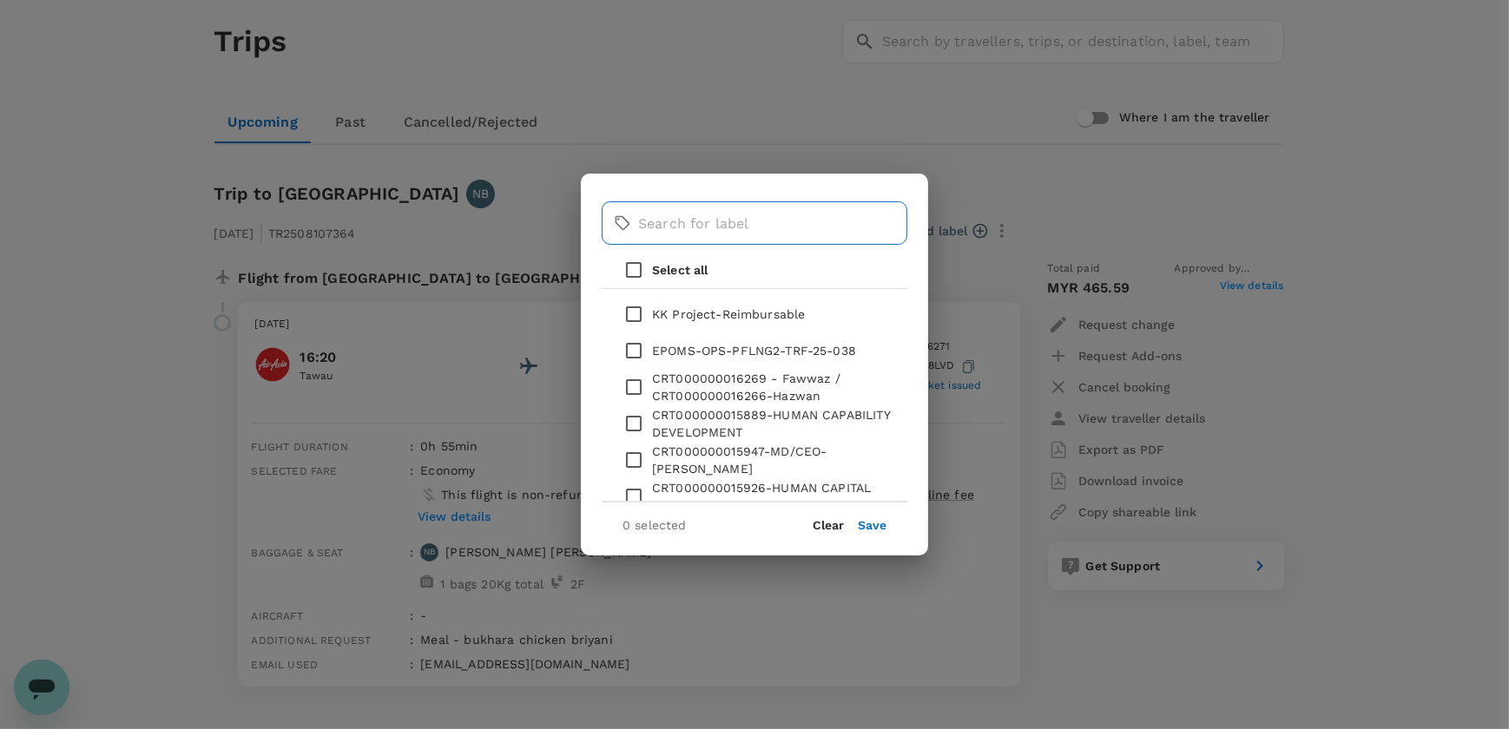
click at [661, 214] on input "text" at bounding box center [772, 222] width 269 height 43
type input "tw"
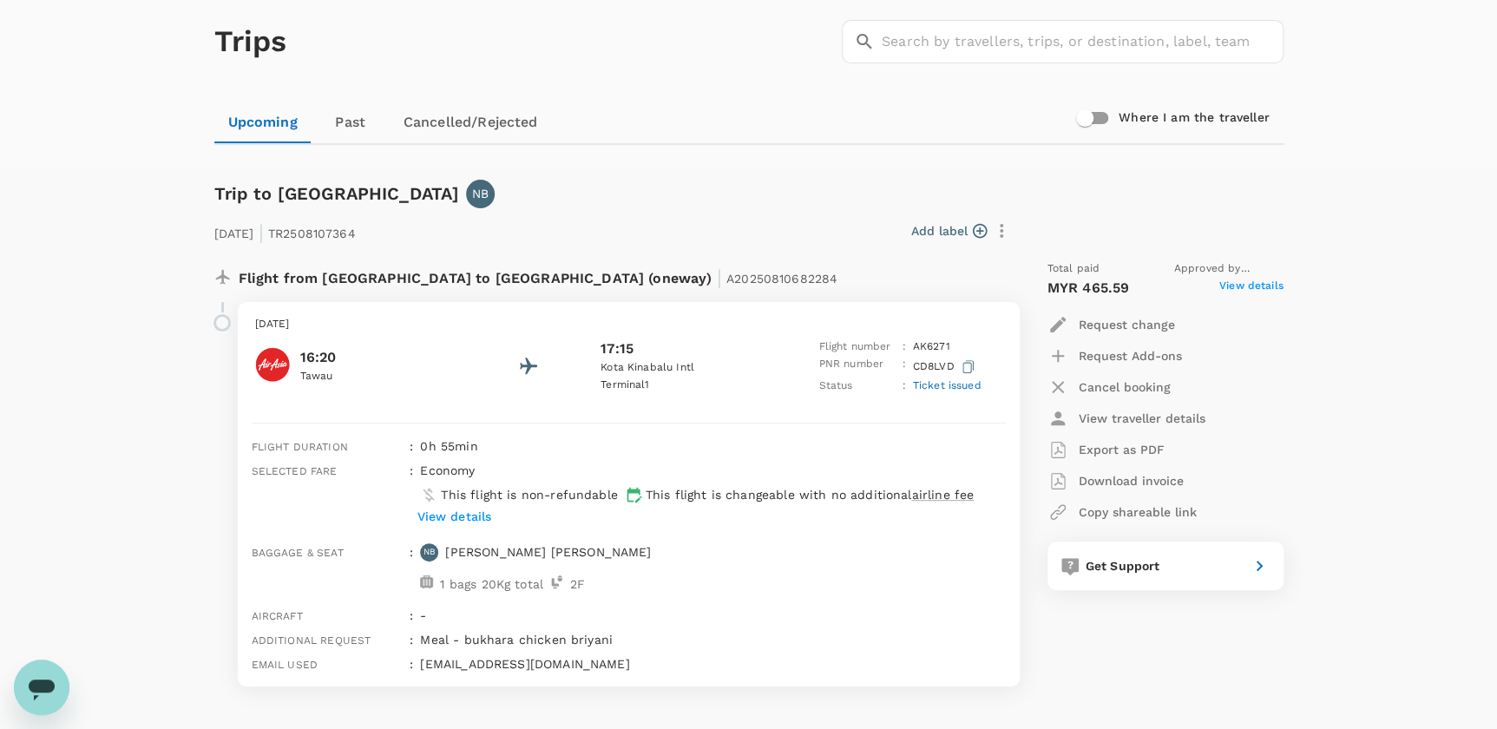
click at [1245, 282] on span "View details" at bounding box center [1252, 288] width 64 height 21
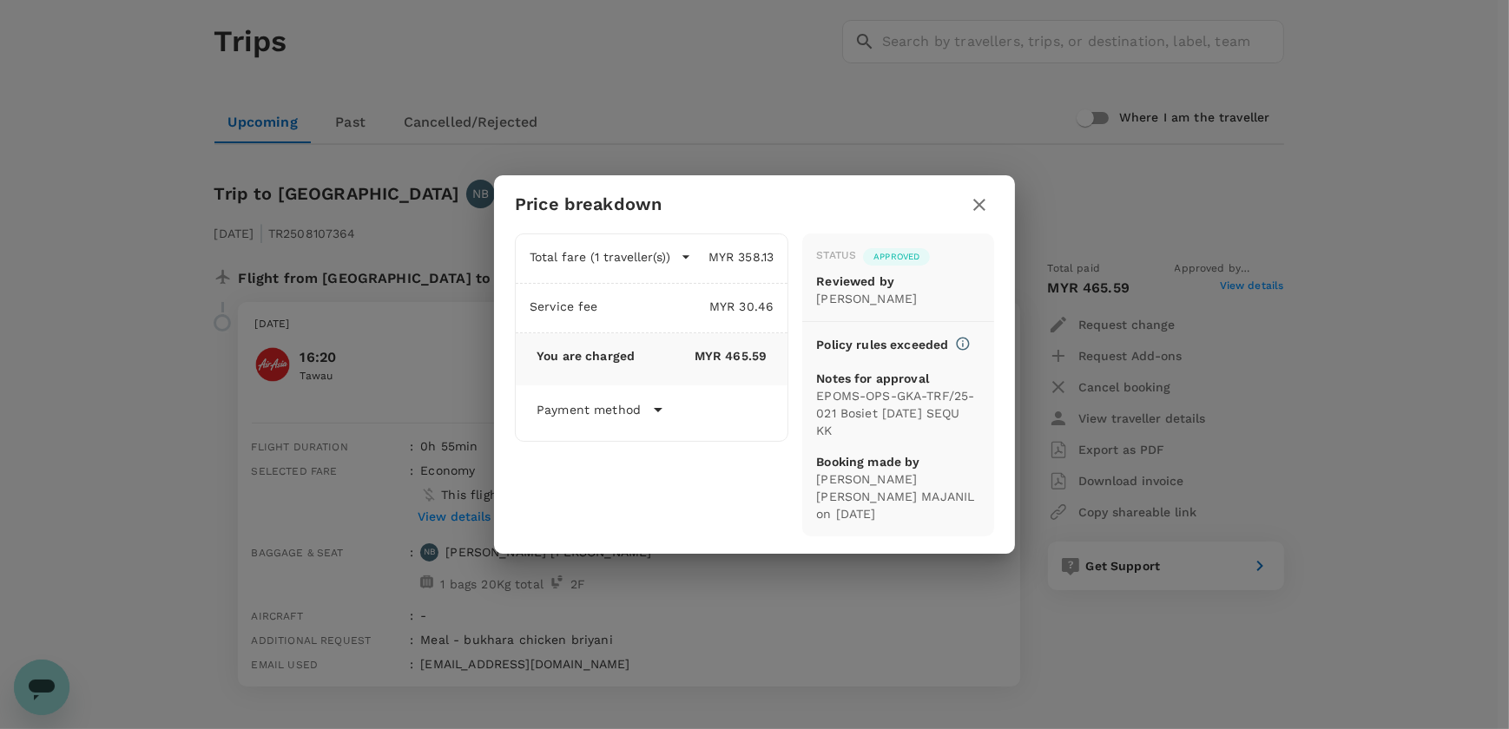
click at [1245, 282] on div "Price breakdown Total fare (1 traveller(s)) MYR 358.13 Air fare MYR 358.13 Bagg…" at bounding box center [754, 364] width 1509 height 729
